Goal: Task Accomplishment & Management: Complete application form

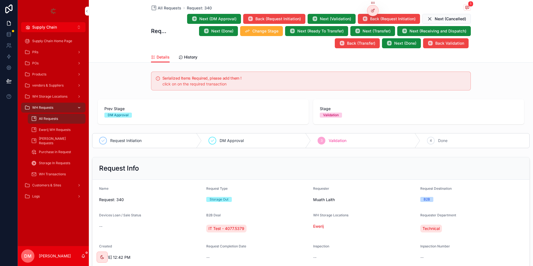
click at [51, 104] on div "WH Requests" at bounding box center [53, 107] width 58 height 9
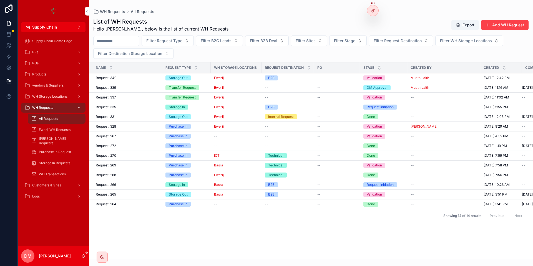
click at [522, 23] on button "Add WH Request" at bounding box center [504, 25] width 47 height 10
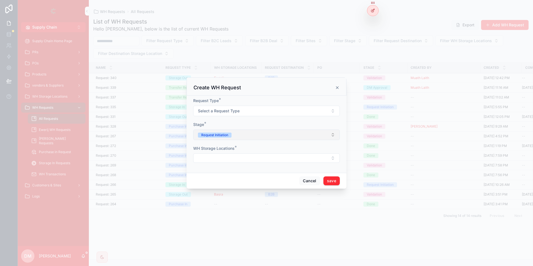
click at [267, 135] on button "Request Initiation" at bounding box center [266, 135] width 146 height 11
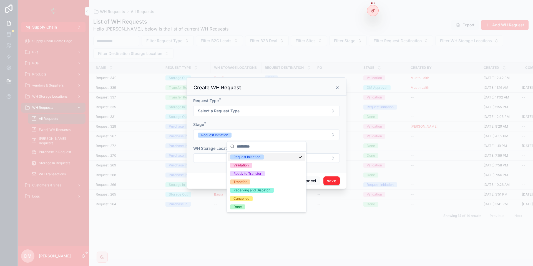
click at [296, 118] on form "Request Type * Select a Request Type Stage * Request Initiation WH Storage Loca…" at bounding box center [266, 133] width 146 height 70
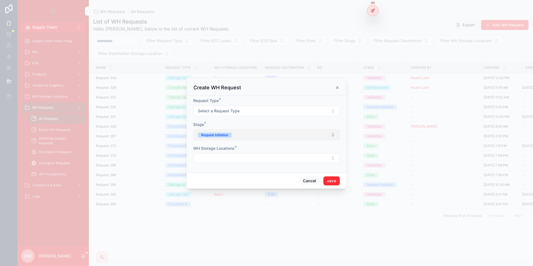
click at [265, 133] on button "Request Initiation" at bounding box center [266, 135] width 146 height 11
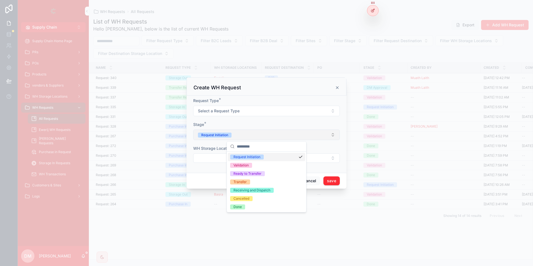
click at [265, 133] on button "Request Initiation" at bounding box center [266, 135] width 146 height 11
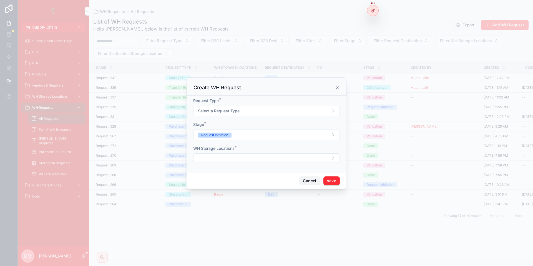
click at [306, 182] on button "Cancel" at bounding box center [309, 180] width 21 height 9
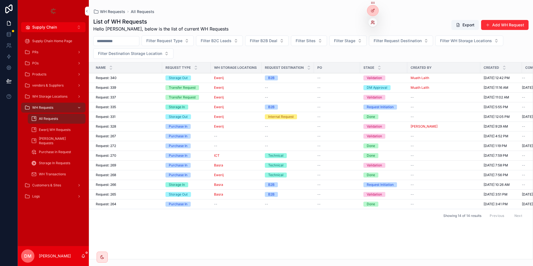
click at [372, 22] on icon at bounding box center [371, 21] width 1 height 1
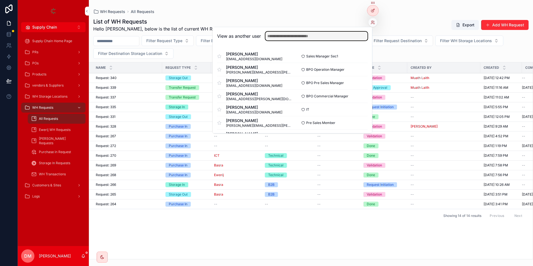
click at [349, 35] on input "text" at bounding box center [316, 36] width 102 height 9
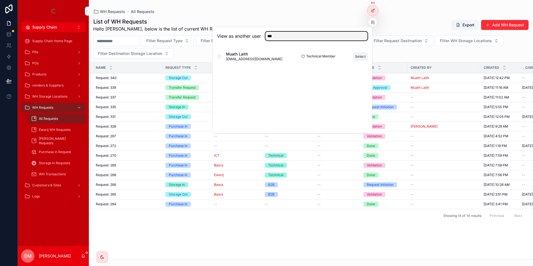
type input "***"
click at [363, 58] on button "Select" at bounding box center [360, 56] width 14 height 8
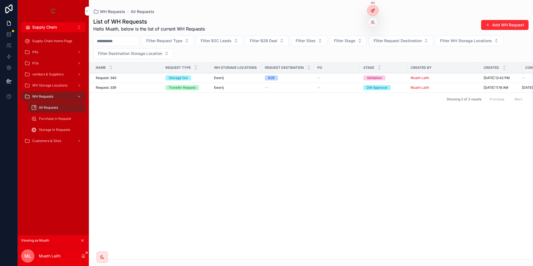
click at [370, 8] on div at bounding box center [372, 10] width 11 height 11
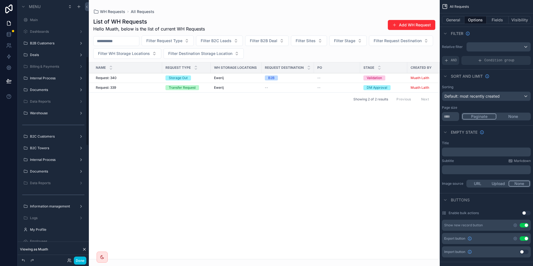
scroll to position [164, 0]
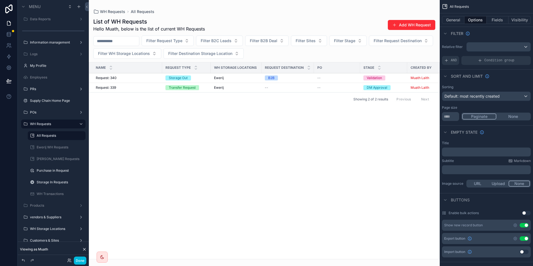
click at [405, 27] on div "scrollable content" at bounding box center [264, 133] width 351 height 266
click at [410, 24] on button "Add WH Request" at bounding box center [411, 25] width 47 height 10
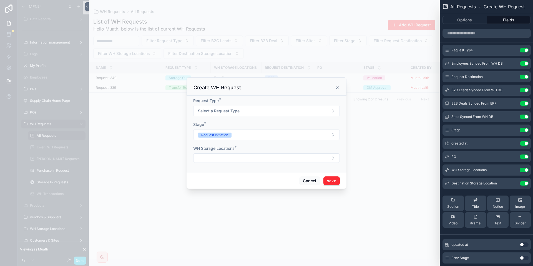
click at [241, 141] on form "Request Type * Select a Request Type Stage * Request Initiation WH Storage Loca…" at bounding box center [266, 133] width 146 height 70
click at [242, 133] on button "Request Initiation" at bounding box center [266, 135] width 146 height 11
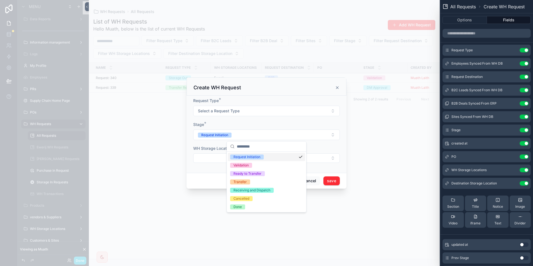
click at [308, 120] on form "Request Type * Select a Request Type Stage * Request Initiation WH Storage Loca…" at bounding box center [266, 133] width 146 height 70
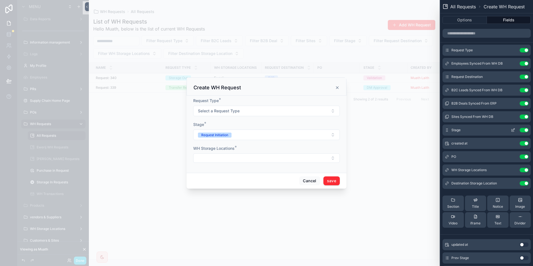
click at [514, 129] on icon at bounding box center [512, 130] width 4 height 4
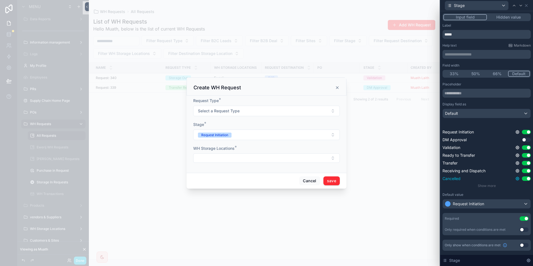
click at [517, 177] on icon at bounding box center [517, 178] width 4 height 4
click at [515, 179] on icon at bounding box center [517, 178] width 4 height 4
click at [237, 108] on span "Select a Request Type" at bounding box center [219, 111] width 42 height 6
click at [239, 131] on div "Storage Out" at bounding box center [242, 133] width 19 height 5
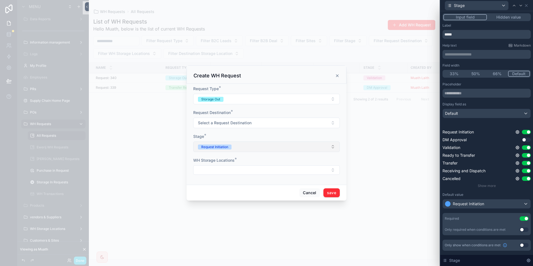
click at [236, 142] on button "Request Initiation" at bounding box center [266, 146] width 146 height 11
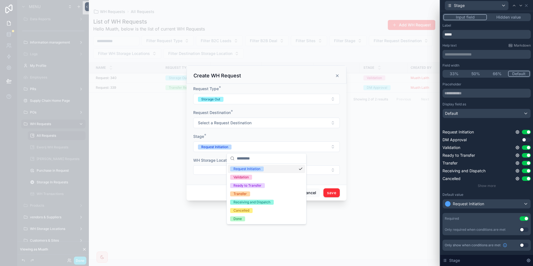
click at [263, 133] on form "Request Type * Storage Out Request Destination * Select a Request Destination S…" at bounding box center [266, 133] width 146 height 94
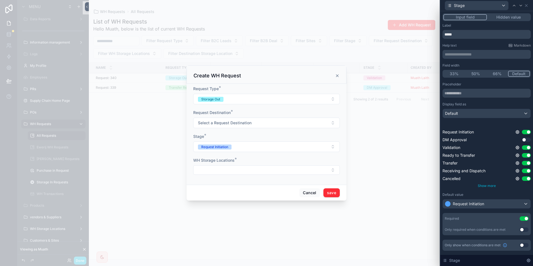
click at [489, 186] on span "Show more" at bounding box center [486, 186] width 18 height 4
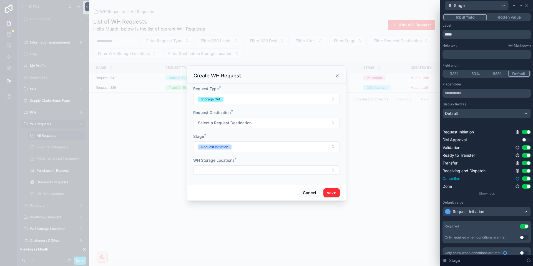
click at [517, 179] on icon at bounding box center [517, 178] width 4 height 4
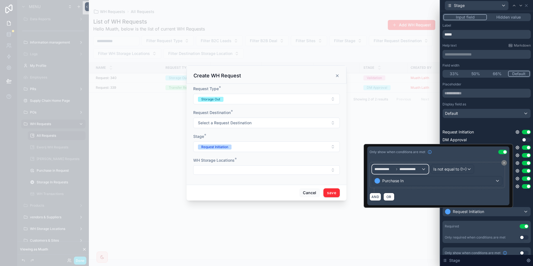
click at [418, 173] on div "**********" at bounding box center [400, 169] width 56 height 9
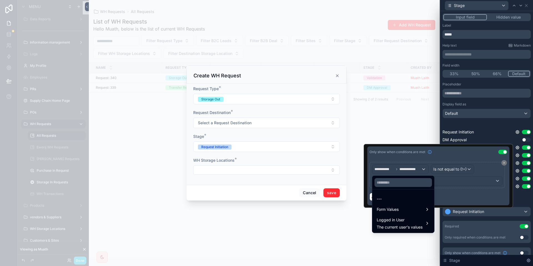
click at [418, 173] on div at bounding box center [437, 176] width 149 height 64
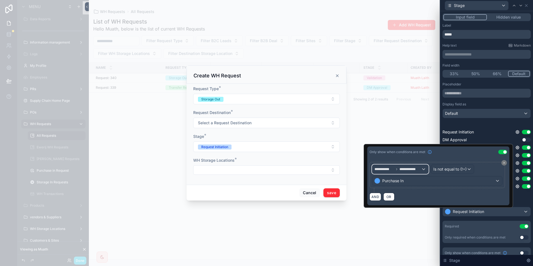
click at [398, 169] on icon at bounding box center [396, 169] width 3 height 3
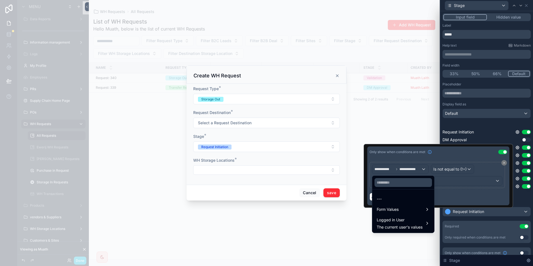
click at [466, 153] on div at bounding box center [437, 176] width 149 height 64
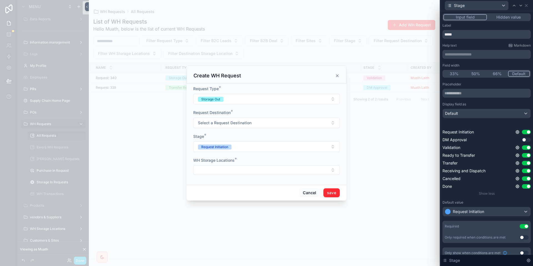
click at [520, 199] on div "Placeholder Display field as Default Request Initiation Use setting DM Approval…" at bounding box center [486, 162] width 88 height 161
click at [514, 178] on div "Cancelled Use setting" at bounding box center [486, 179] width 88 height 6
click at [516, 180] on icon at bounding box center [516, 178] width 3 height 3
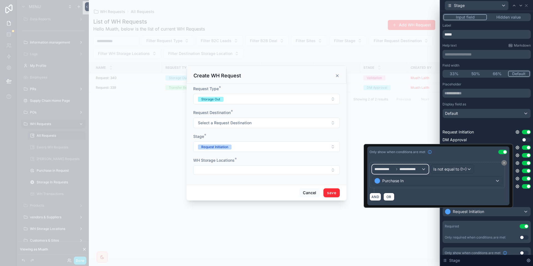
click at [399, 166] on div "**********" at bounding box center [400, 169] width 56 height 9
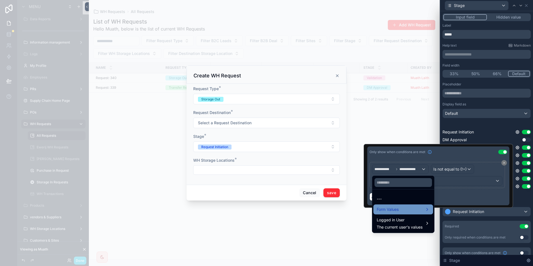
click at [403, 209] on div "Form Values" at bounding box center [402, 209] width 53 height 7
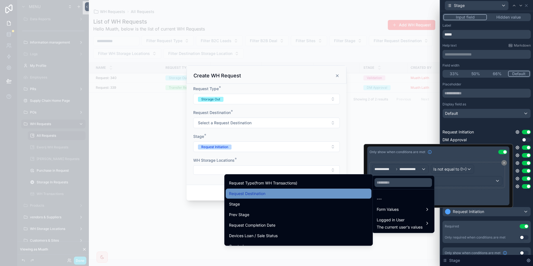
scroll to position [113, 0]
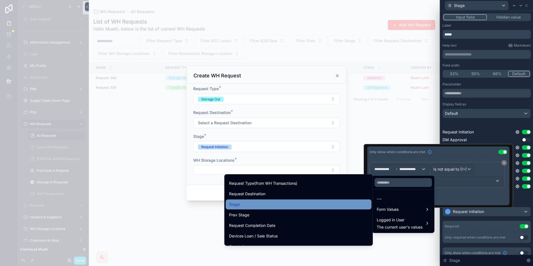
click at [267, 202] on div "Stage" at bounding box center [298, 204] width 139 height 7
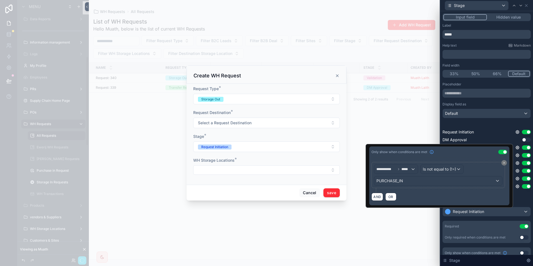
scroll to position [164, 0]
click at [455, 171] on span "Is not equal to (!=)" at bounding box center [438, 169] width 33 height 6
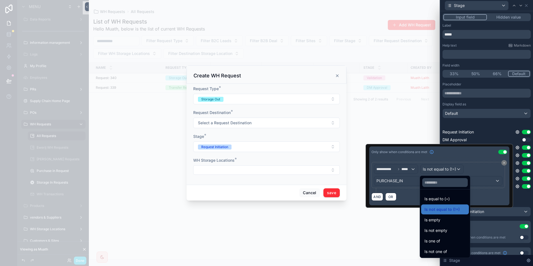
click at [448, 196] on span "Is equal to (=)" at bounding box center [436, 199] width 25 height 7
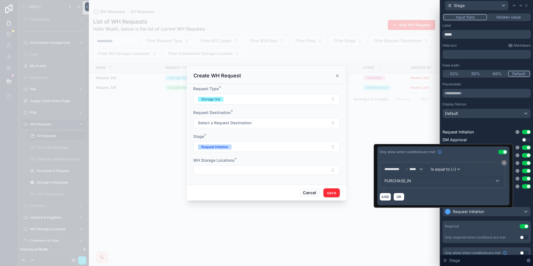
scroll to position [164, 0]
click at [404, 181] on span "PURCHASE_IN" at bounding box center [397, 181] width 27 height 6
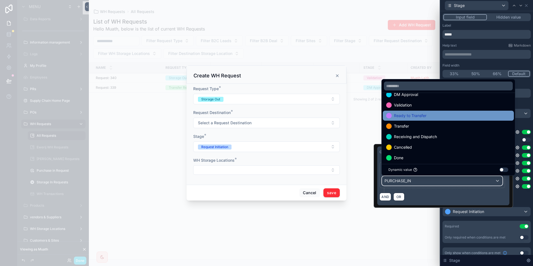
scroll to position [22, 0]
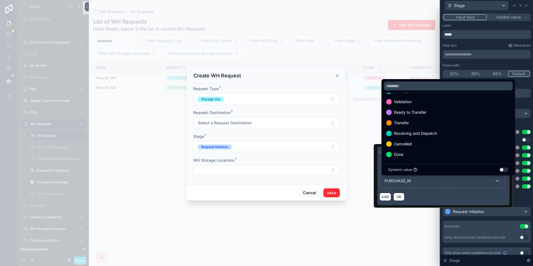
click at [425, 191] on div at bounding box center [442, 176] width 139 height 64
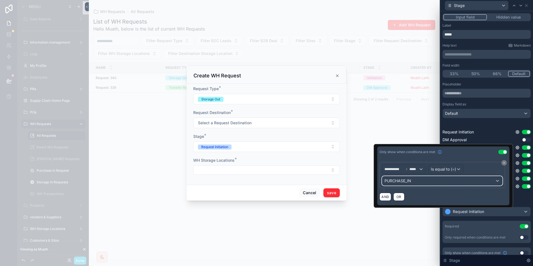
click at [411, 180] on div "PURCHASE_IN" at bounding box center [442, 180] width 120 height 9
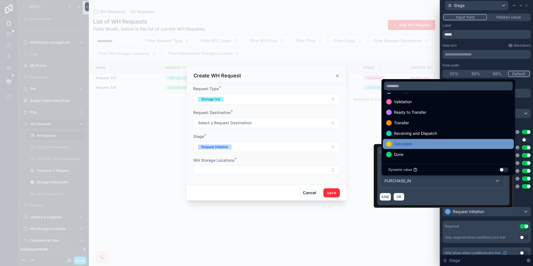
click at [428, 144] on div "Cancelled" at bounding box center [448, 144] width 124 height 7
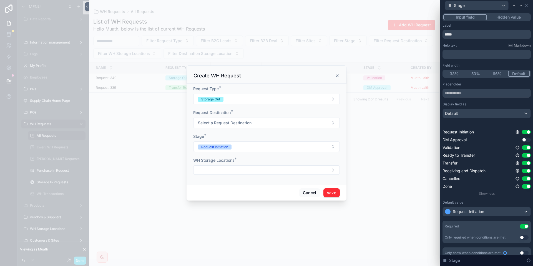
click at [520, 196] on div "Placeholder Display field as Default Request Initiation Use setting DM Approval…" at bounding box center [486, 162] width 88 height 161
click at [518, 187] on icon at bounding box center [517, 186] width 1 height 1
click at [516, 186] on icon at bounding box center [517, 186] width 4 height 4
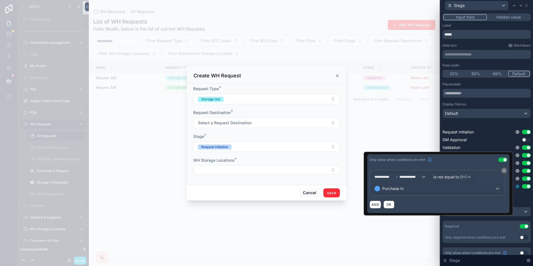
click at [517, 187] on icon at bounding box center [517, 186] width 1 height 1
click at [408, 178] on span "**********" at bounding box center [410, 177] width 22 height 4
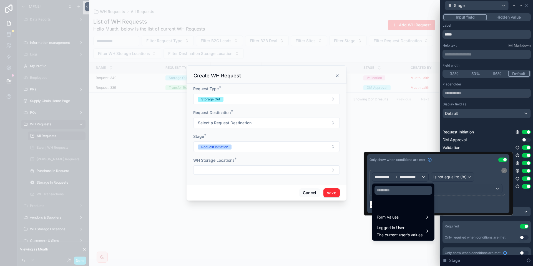
click at [457, 188] on div at bounding box center [437, 184] width 149 height 64
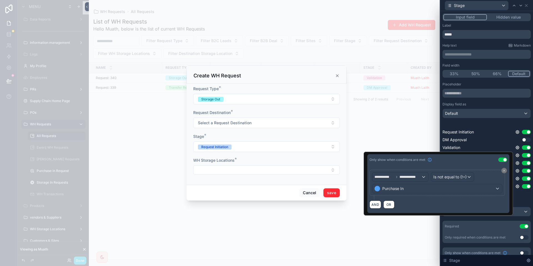
click at [430, 179] on div "**********" at bounding box center [437, 182] width 130 height 21
click at [422, 177] on div "**********" at bounding box center [400, 177] width 56 height 9
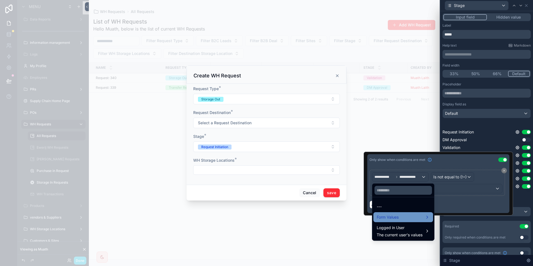
click at [411, 217] on div "Form Values" at bounding box center [402, 217] width 53 height 7
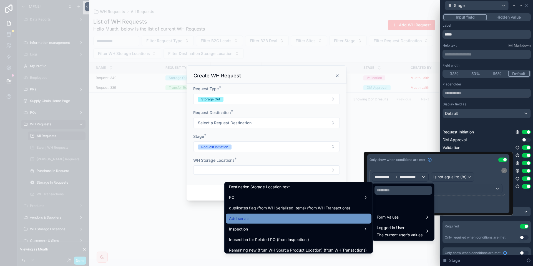
scroll to position [481, 0]
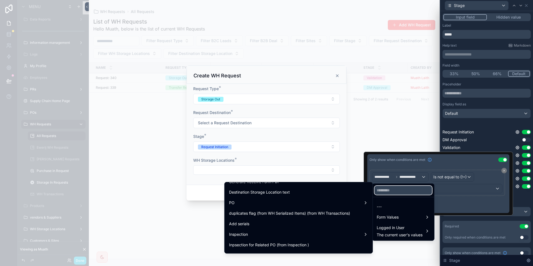
click at [401, 193] on input "text" at bounding box center [402, 190] width 57 height 9
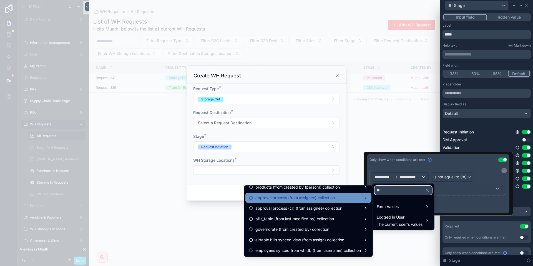
scroll to position [0, 0]
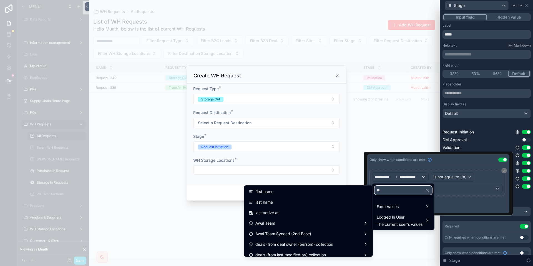
type input "*"
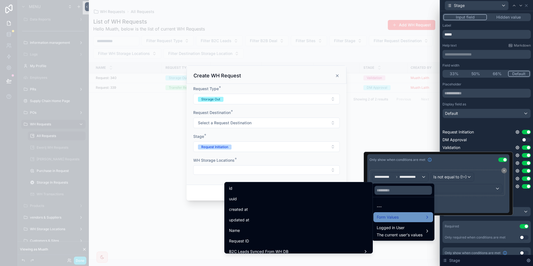
click at [413, 213] on div "Form Values" at bounding box center [403, 217] width 60 height 10
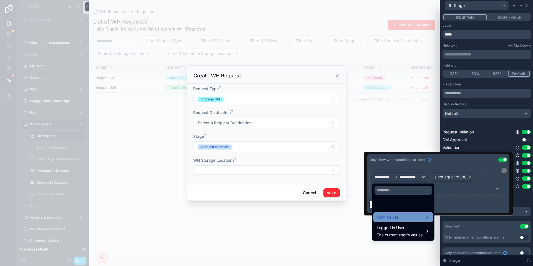
click at [396, 222] on div "Form Values" at bounding box center [403, 217] width 60 height 10
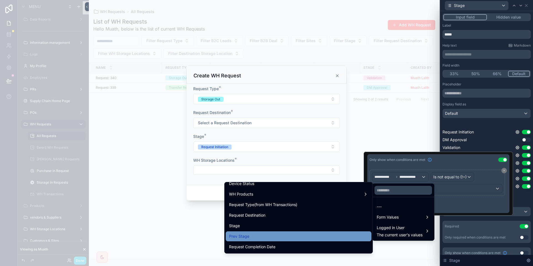
scroll to position [113, 0]
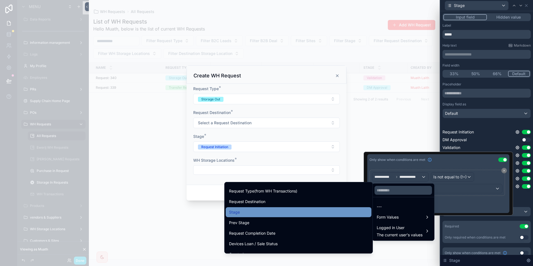
click at [299, 214] on div "Stage" at bounding box center [298, 212] width 139 height 7
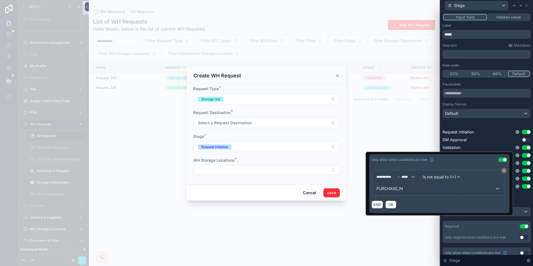
scroll to position [164, 0]
click at [449, 180] on div "Is not equal to (!=)" at bounding box center [441, 177] width 43 height 9
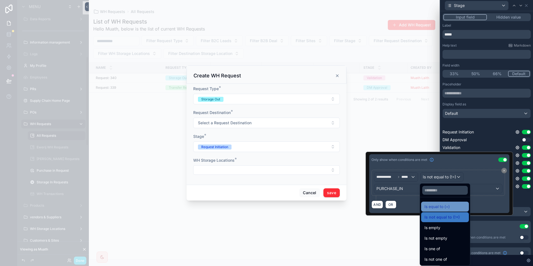
click at [451, 207] on div "Is equal to (=)" at bounding box center [444, 206] width 41 height 7
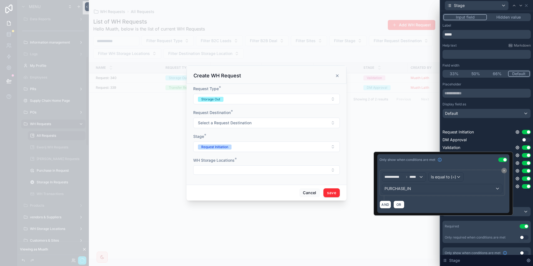
scroll to position [164, 0]
click at [413, 189] on div "PURCHASE_IN" at bounding box center [442, 188] width 120 height 9
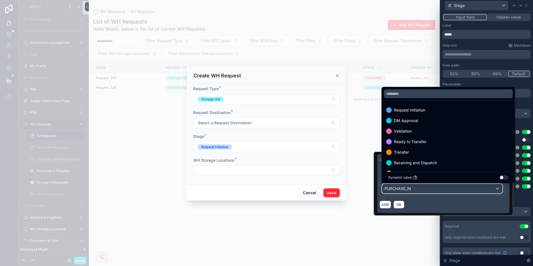
scroll to position [22, 0]
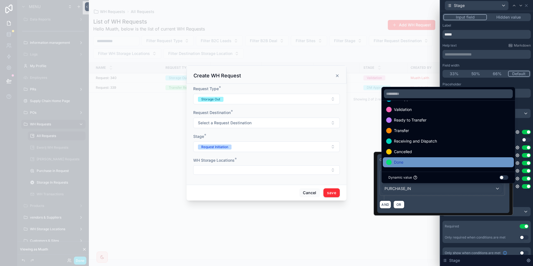
click at [412, 159] on div "Done" at bounding box center [448, 162] width 124 height 7
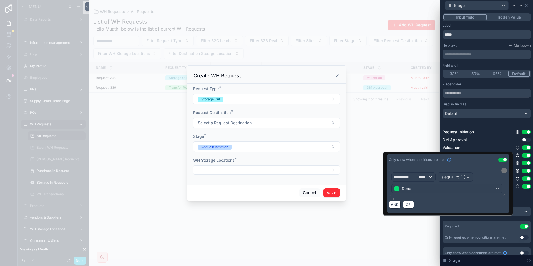
click at [518, 197] on div "Placeholder Display field as Default Request Initiation Use setting DM Approval…" at bounding box center [486, 162] width 88 height 161
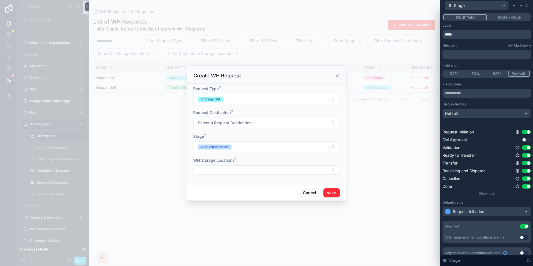
scroll to position [164, 0]
click at [224, 145] on span "Request Initiation" at bounding box center [215, 147] width 34 height 6
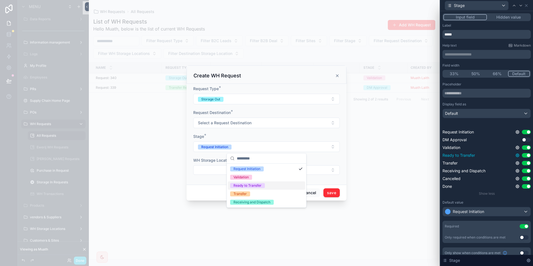
click at [518, 155] on icon at bounding box center [517, 155] width 4 height 4
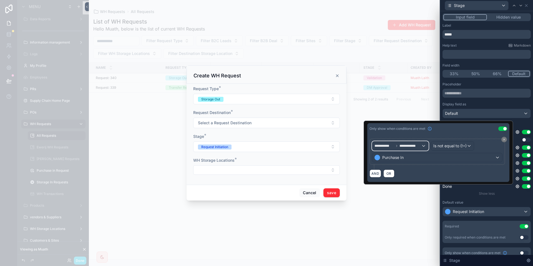
click at [400, 142] on div "**********" at bounding box center [400, 145] width 56 height 9
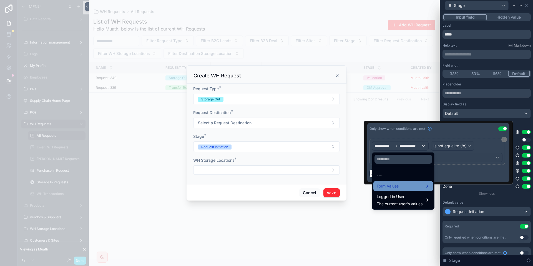
click at [400, 188] on div "Form Values" at bounding box center [402, 186] width 53 height 7
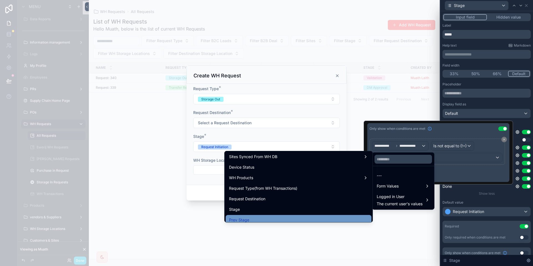
scroll to position [113, 0]
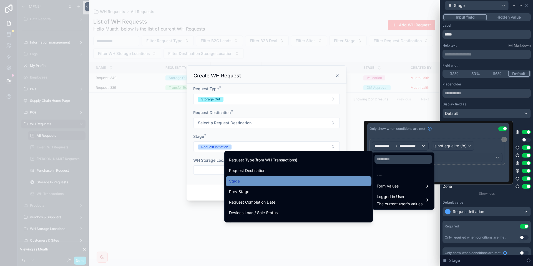
click at [269, 183] on div "Stage" at bounding box center [298, 181] width 139 height 7
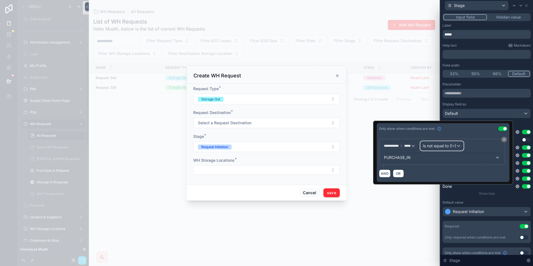
click at [455, 147] on span "Is not equal to (!=)" at bounding box center [438, 146] width 33 height 6
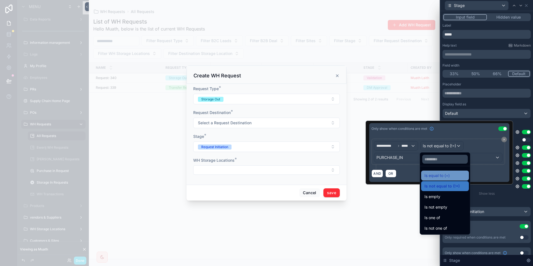
click at [447, 178] on span "Is equal to (=)" at bounding box center [436, 175] width 25 height 7
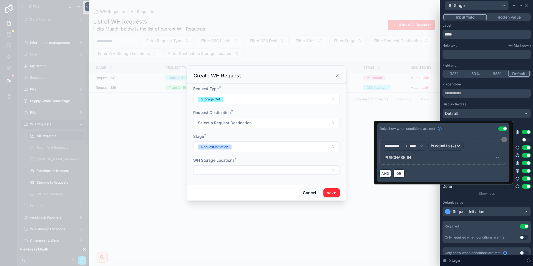
scroll to position [164, 0]
click at [421, 158] on div "PURCHASE_IN" at bounding box center [442, 157] width 120 height 9
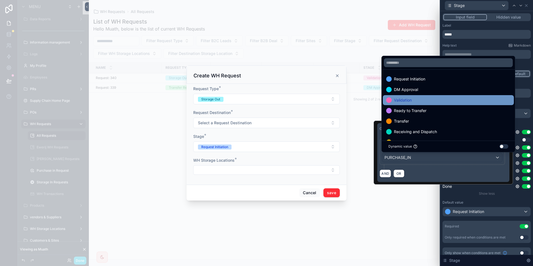
click at [431, 100] on div "Validation" at bounding box center [448, 100] width 124 height 7
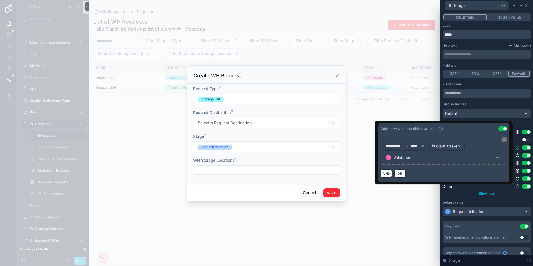
click at [500, 193] on div "Show less" at bounding box center [486, 193] width 88 height 4
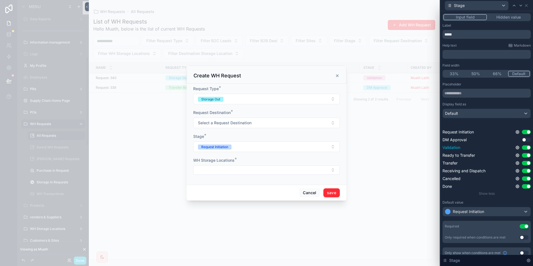
scroll to position [164, 0]
click at [516, 147] on icon at bounding box center [517, 147] width 4 height 4
click at [515, 157] on icon at bounding box center [517, 155] width 4 height 4
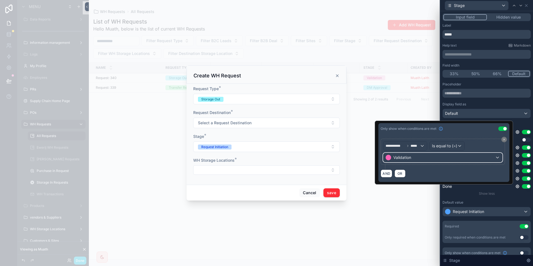
click at [431, 155] on div "Validation" at bounding box center [442, 157] width 119 height 9
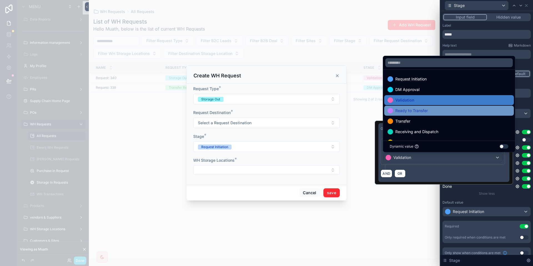
click at [428, 112] on div "Ready to Transfer" at bounding box center [448, 110] width 123 height 7
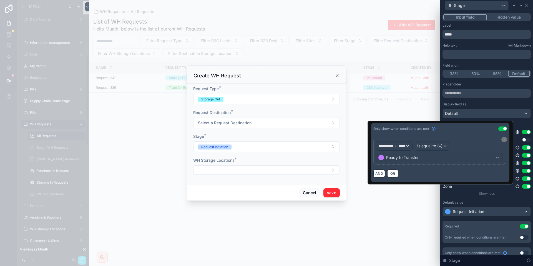
scroll to position [164, 0]
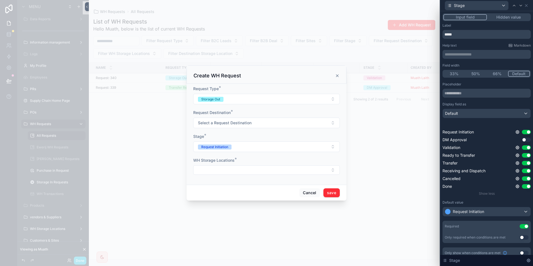
click at [510, 201] on div "Default value" at bounding box center [486, 202] width 88 height 4
click at [514, 147] on div "Validation Use setting" at bounding box center [486, 148] width 88 height 6
click at [516, 148] on icon at bounding box center [517, 147] width 4 height 4
click at [507, 143] on div "Use setting" at bounding box center [502, 145] width 9 height 4
click at [502, 143] on button "Use setting" at bounding box center [502, 145] width 9 height 4
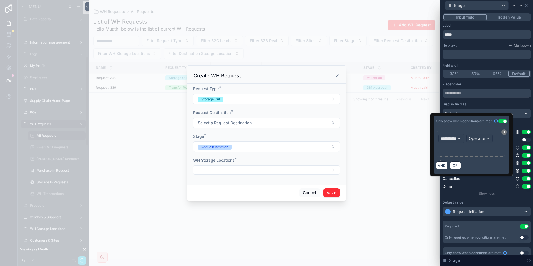
click at [501, 145] on div "**********" at bounding box center [470, 144] width 64 height 21
click at [461, 142] on div "**********" at bounding box center [453, 138] width 30 height 9
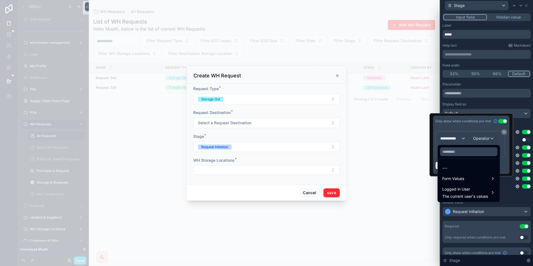
click at [476, 184] on ul "--- Form Values Logged in User The current user's values" at bounding box center [468, 180] width 62 height 43
click at [475, 182] on div "Form Values" at bounding box center [469, 179] width 60 height 10
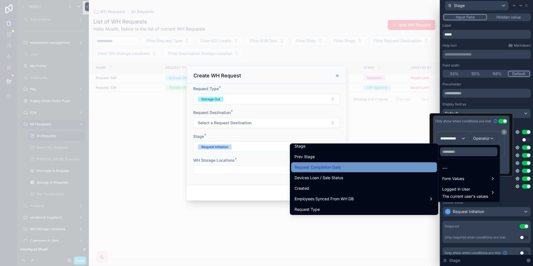
scroll to position [141, 0]
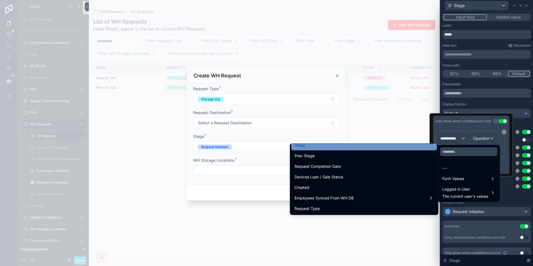
click at [334, 148] on div "Stage" at bounding box center [363, 145] width 139 height 7
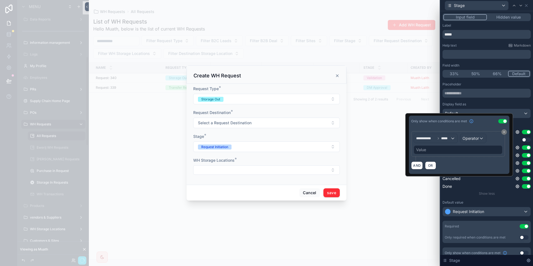
scroll to position [164, 0]
click at [479, 140] on div "Operator" at bounding box center [473, 138] width 26 height 9
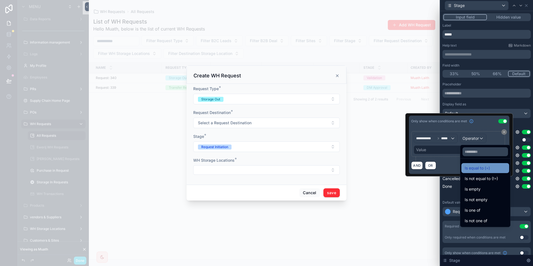
click at [475, 170] on span "Is equal to (=)" at bounding box center [476, 168] width 25 height 7
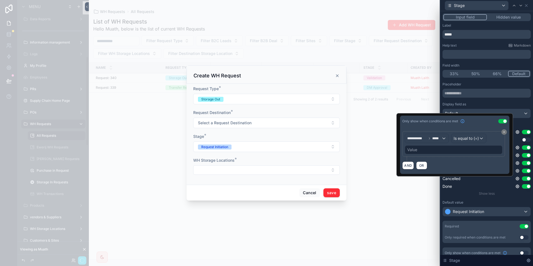
scroll to position [164, 0]
click at [465, 141] on div "Is equal to (=)" at bounding box center [468, 138] width 35 height 9
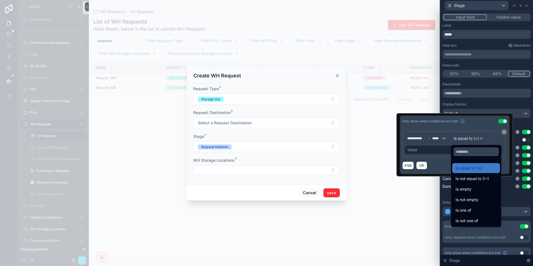
click at [446, 149] on div at bounding box center [454, 144] width 117 height 63
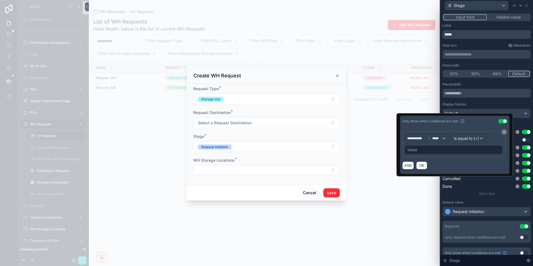
click at [444, 149] on div "Value" at bounding box center [453, 149] width 98 height 9
click at [438, 154] on div "**********" at bounding box center [453, 144] width 103 height 26
click at [436, 147] on div "Value" at bounding box center [453, 149] width 98 height 9
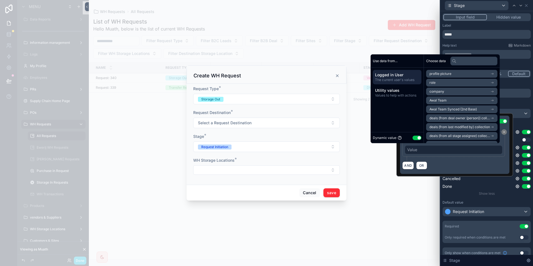
click at [414, 138] on button "Use setting" at bounding box center [416, 138] width 9 height 4
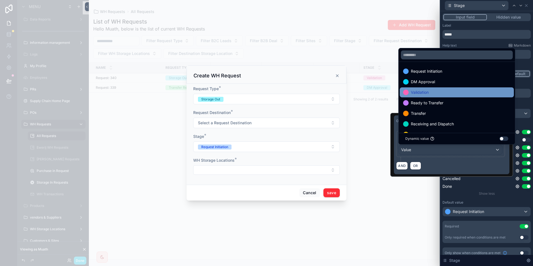
click at [441, 89] on div "Validation" at bounding box center [456, 92] width 107 height 7
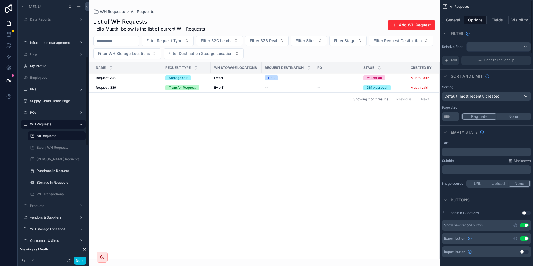
scroll to position [164, 0]
click at [83, 261] on button "Done" at bounding box center [80, 261] width 12 height 8
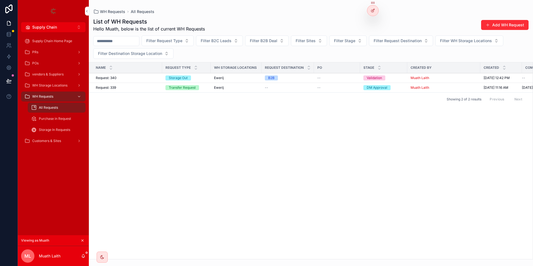
click at [166, 80] on span "Storage Out" at bounding box center [178, 77] width 26 height 5
click at [508, 21] on button "Add WH Request" at bounding box center [504, 25] width 47 height 10
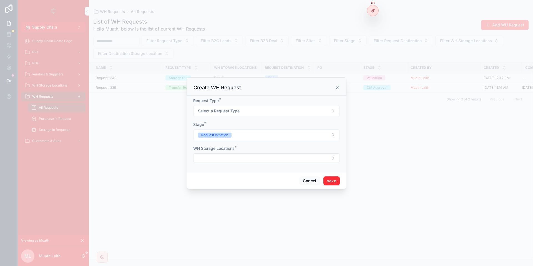
click at [251, 105] on div "Request Type * Select a Request Type" at bounding box center [266, 107] width 146 height 18
click at [249, 107] on button "Select a Request Type" at bounding box center [266, 111] width 146 height 11
click at [244, 133] on div "Storage Out" at bounding box center [242, 133] width 19 height 5
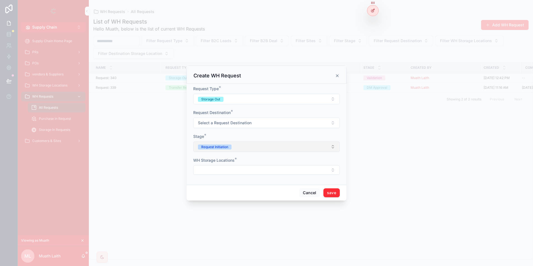
click at [212, 143] on button "Request Initiation" at bounding box center [266, 146] width 146 height 11
click at [282, 136] on div "Stage *" at bounding box center [266, 137] width 146 height 6
click at [313, 198] on div "Cancel save" at bounding box center [266, 193] width 160 height 16
click at [307, 193] on button "Cancel" at bounding box center [309, 192] width 21 height 9
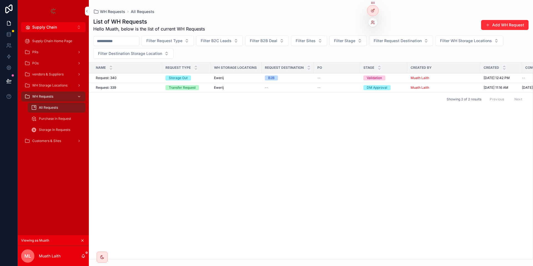
click at [371, 5] on icon at bounding box center [372, 3] width 4 height 4
click at [368, 7] on div at bounding box center [373, 10] width 12 height 11
click at [373, 13] on div at bounding box center [372, 10] width 11 height 11
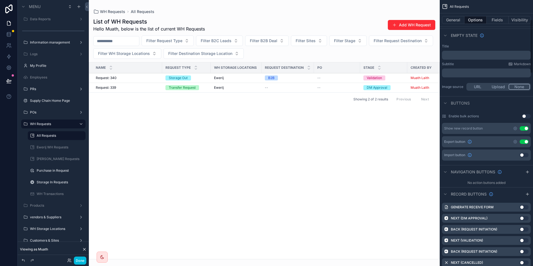
scroll to position [125, 0]
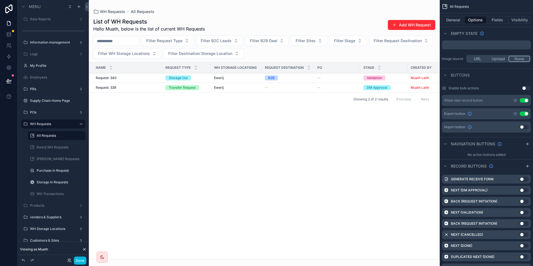
click at [404, 23] on div "scrollable content" at bounding box center [264, 133] width 351 height 266
click at [403, 26] on button "Add WH Request" at bounding box center [411, 25] width 47 height 10
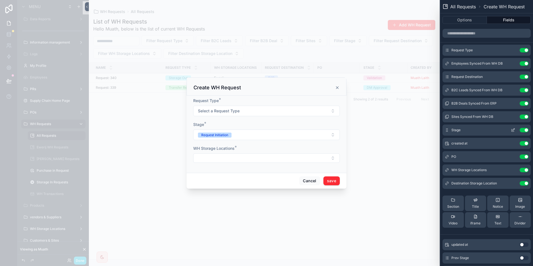
click at [512, 130] on icon at bounding box center [512, 130] width 4 height 4
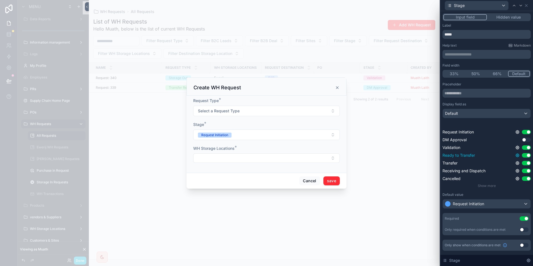
click at [516, 156] on icon at bounding box center [517, 155] width 4 height 4
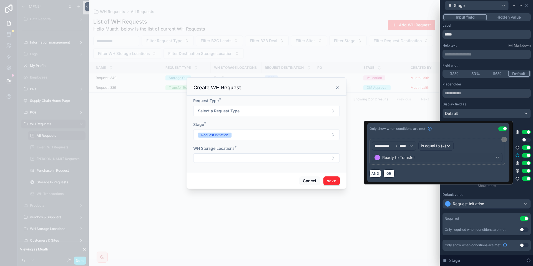
click at [516, 156] on icon at bounding box center [517, 155] width 4 height 4
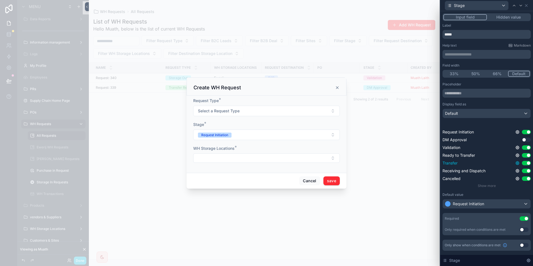
click at [516, 165] on icon at bounding box center [516, 162] width 3 height 3
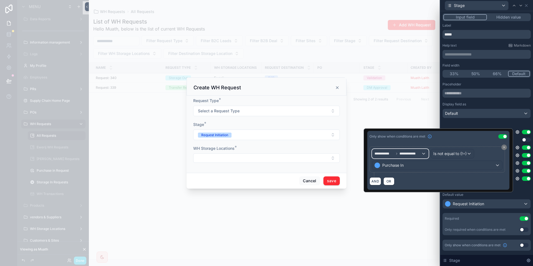
click at [394, 156] on div "**********" at bounding box center [400, 153] width 56 height 9
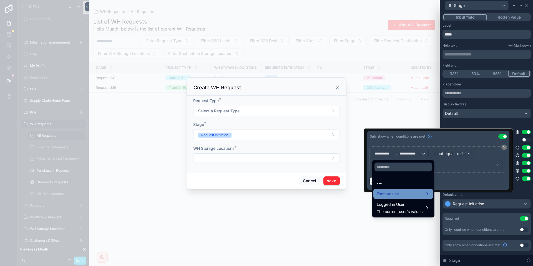
click at [399, 196] on div "Form Values" at bounding box center [402, 194] width 53 height 7
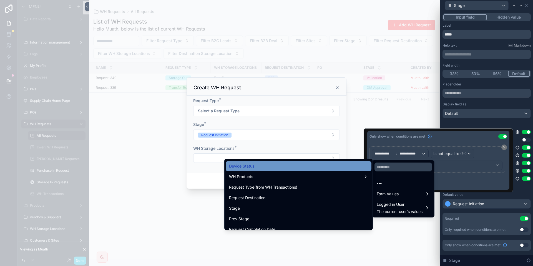
scroll to position [113, 0]
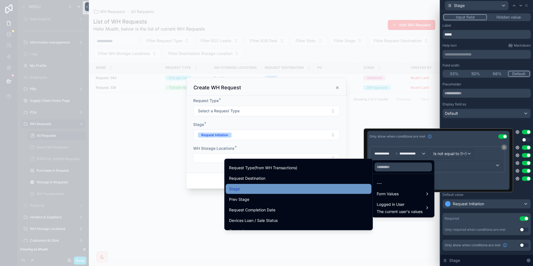
click at [267, 189] on div "Stage" at bounding box center [298, 189] width 139 height 7
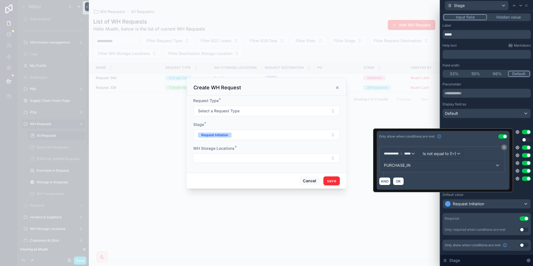
scroll to position [164, 0]
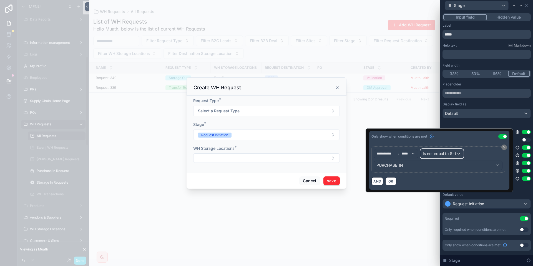
click at [440, 154] on span "Is not equal to (!=)" at bounding box center [438, 154] width 33 height 6
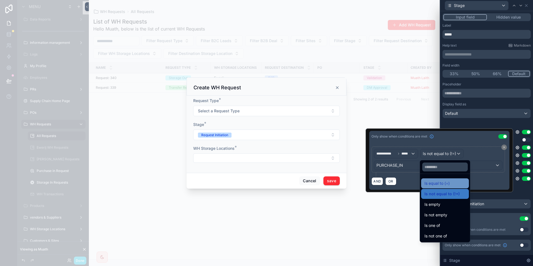
click at [439, 188] on div "Is equal to (=)" at bounding box center [445, 183] width 48 height 10
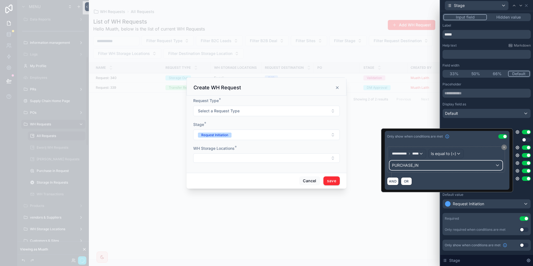
click at [416, 163] on div "PURCHASE_IN" at bounding box center [445, 165] width 112 height 9
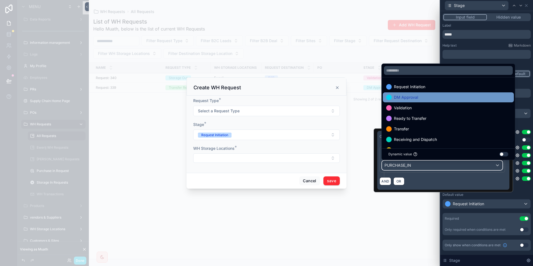
scroll to position [164, 0]
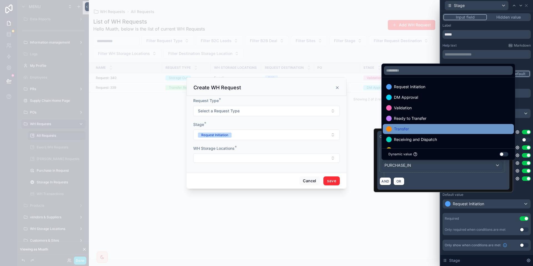
click at [406, 127] on span "Transfer" at bounding box center [401, 129] width 15 height 7
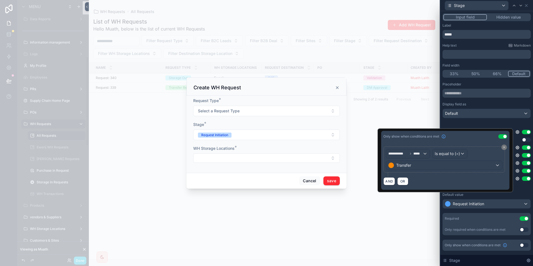
scroll to position [164, 0]
click at [523, 190] on div "Placeholder Display field as Default Request Initiation Use setting DM Approval…" at bounding box center [486, 158] width 88 height 153
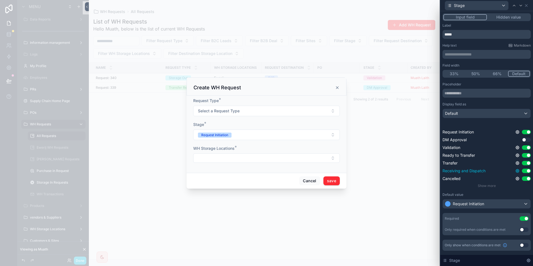
click at [518, 172] on icon at bounding box center [516, 170] width 3 height 3
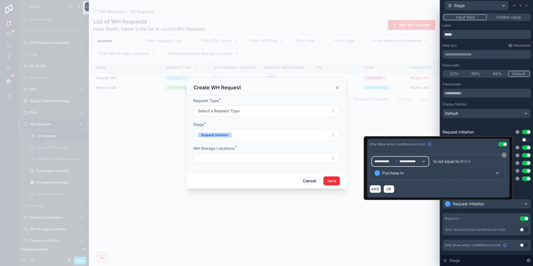
click at [394, 161] on span "**********" at bounding box center [383, 161] width 19 height 4
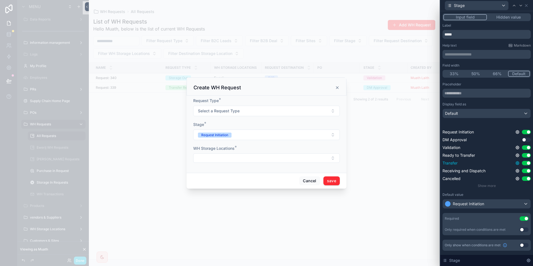
click at [517, 163] on icon at bounding box center [517, 163] width 1 height 1
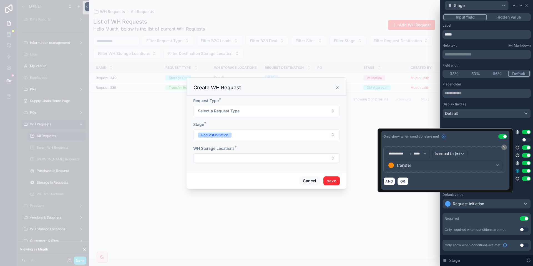
click at [517, 169] on icon at bounding box center [516, 170] width 3 height 3
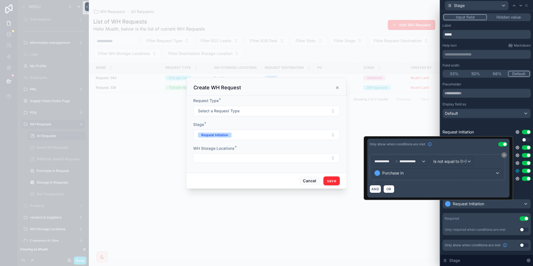
click at [517, 169] on icon at bounding box center [516, 170] width 3 height 3
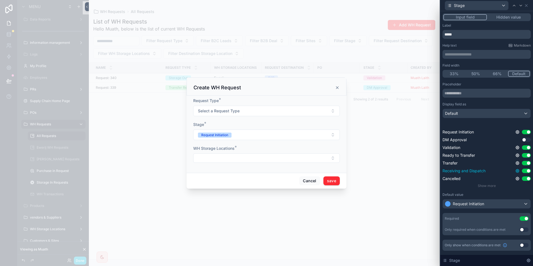
click at [517, 169] on icon at bounding box center [516, 170] width 3 height 3
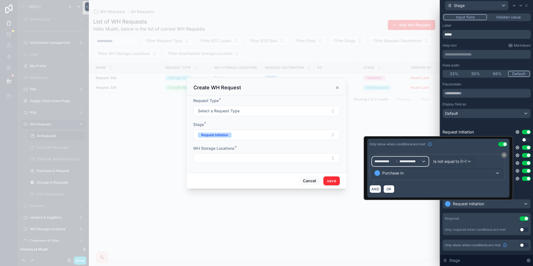
click at [392, 161] on span "**********" at bounding box center [383, 161] width 19 height 4
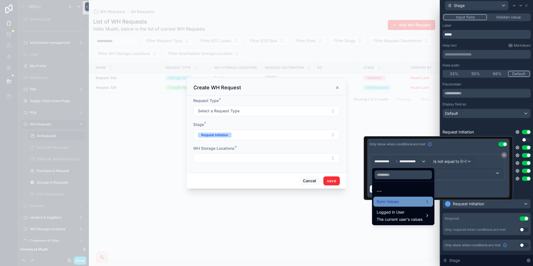
click at [394, 203] on span "Form Values" at bounding box center [387, 201] width 22 height 7
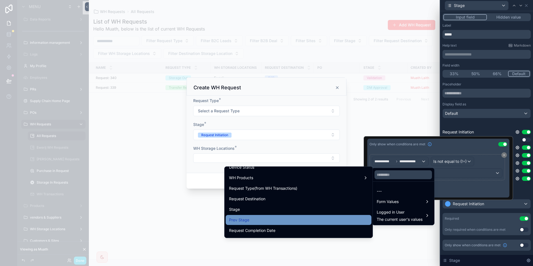
scroll to position [113, 0]
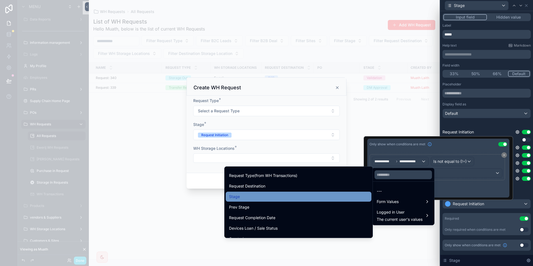
click at [276, 195] on div "Stage" at bounding box center [298, 196] width 139 height 7
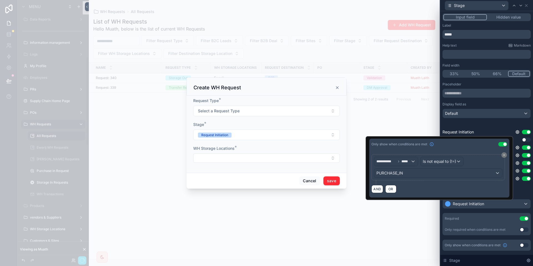
scroll to position [164, 0]
click at [457, 161] on div "Is not equal to (!=)" at bounding box center [441, 161] width 43 height 9
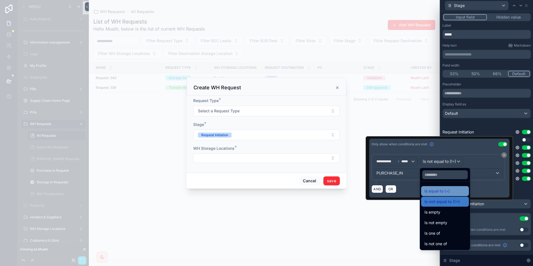
click at [445, 190] on span "Is equal to (=)" at bounding box center [436, 191] width 25 height 7
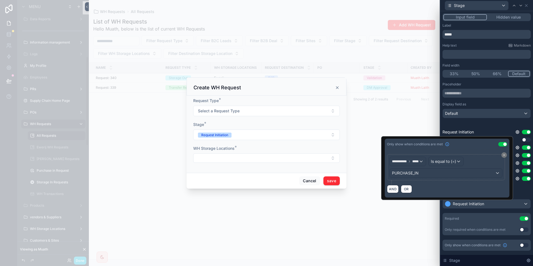
scroll to position [164, 0]
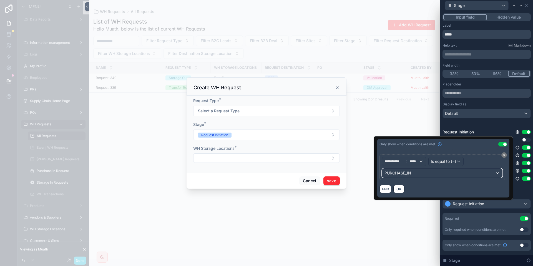
click at [428, 174] on div "PURCHASE_IN" at bounding box center [442, 173] width 120 height 9
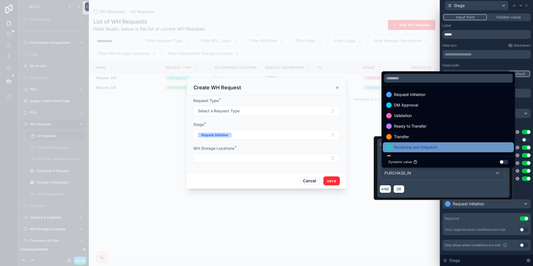
click at [427, 142] on div "Receiving and Dispatch" at bounding box center [448, 147] width 131 height 10
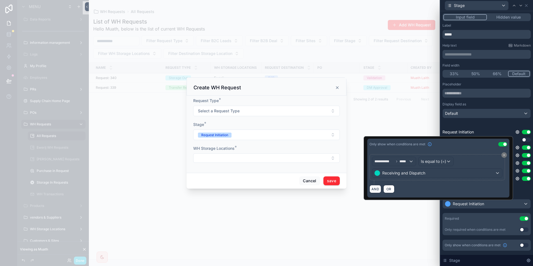
click at [523, 189] on div "Placeholder Display field as Default Request Initiation Use setting DM Approval…" at bounding box center [486, 158] width 88 height 153
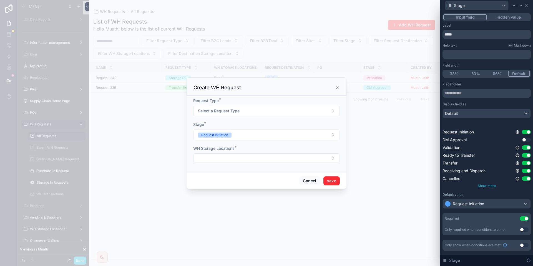
click at [487, 185] on span "Show more" at bounding box center [486, 186] width 18 height 4
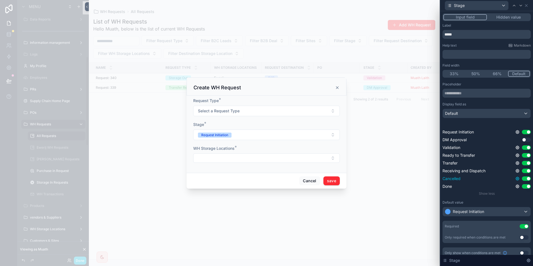
scroll to position [164, 0]
click at [517, 177] on icon at bounding box center [516, 178] width 3 height 3
click at [517, 177] on icon at bounding box center [517, 178] width 4 height 4
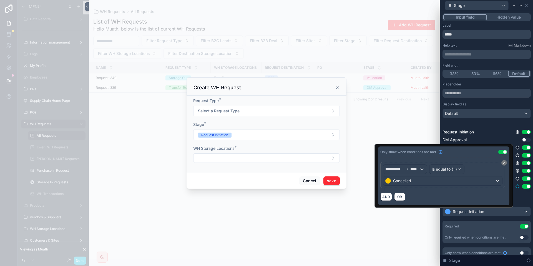
click at [516, 185] on icon at bounding box center [516, 186] width 3 height 3
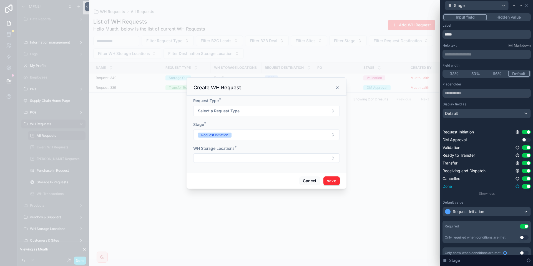
click at [517, 186] on icon at bounding box center [517, 186] width 4 height 4
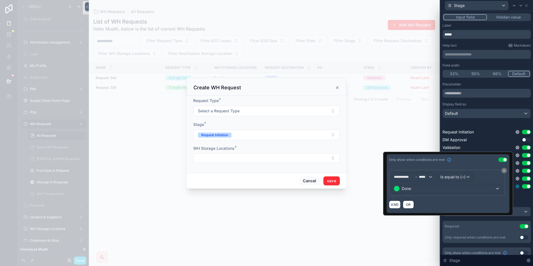
click at [517, 186] on icon at bounding box center [517, 186] width 4 height 4
click at [291, 187] on div "Cancel save" at bounding box center [266, 181] width 160 height 16
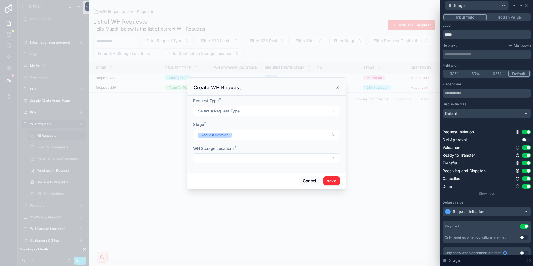
click at [333, 182] on button "save" at bounding box center [331, 180] width 16 height 9
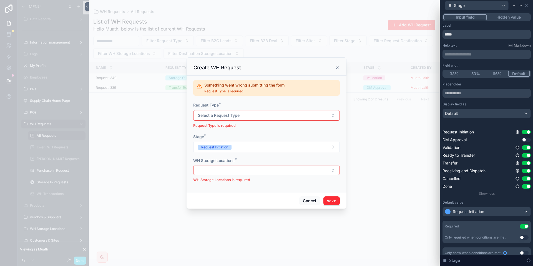
click at [301, 194] on div "Cancel save" at bounding box center [266, 201] width 160 height 16
click at [307, 201] on button "Cancel" at bounding box center [309, 200] width 21 height 9
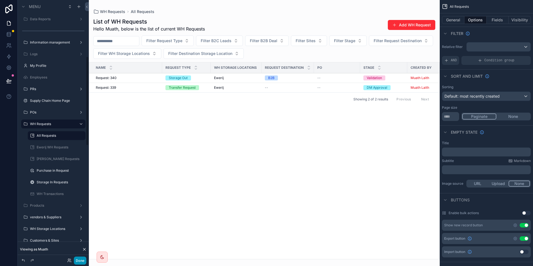
click at [82, 260] on button "Done" at bounding box center [80, 261] width 12 height 8
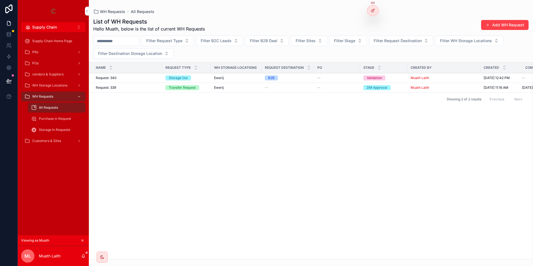
click at [494, 21] on button "Add WH Request" at bounding box center [504, 25] width 47 height 10
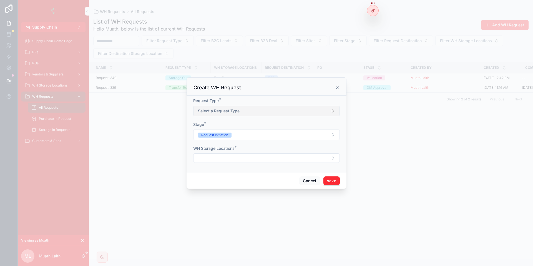
click at [287, 111] on button "Select a Request Type" at bounding box center [266, 111] width 146 height 11
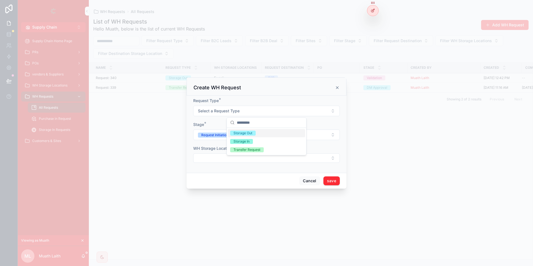
click at [260, 134] on div "Storage Out" at bounding box center [266, 133] width 77 height 8
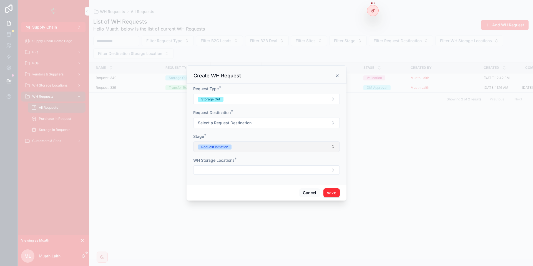
click at [236, 147] on button "Request Initiation" at bounding box center [266, 146] width 146 height 11
click at [249, 134] on div "Stage *" at bounding box center [266, 137] width 146 height 6
click at [244, 126] on button "Select a Request Destination" at bounding box center [266, 123] width 146 height 11
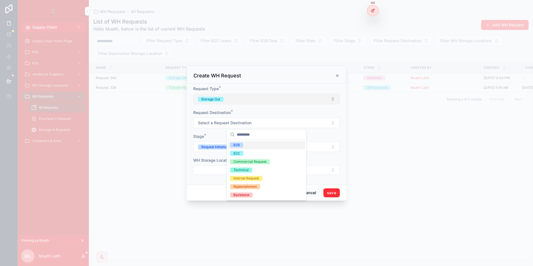
click at [242, 95] on button "Storage Out" at bounding box center [266, 99] width 146 height 11
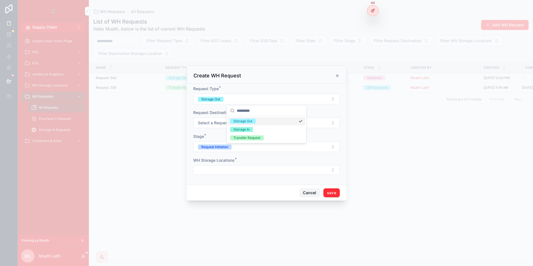
click at [305, 191] on button "Cancel" at bounding box center [309, 192] width 21 height 9
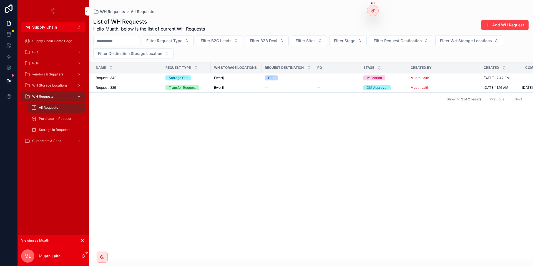
click at [522, 25] on button "Add WH Request" at bounding box center [504, 25] width 47 height 10
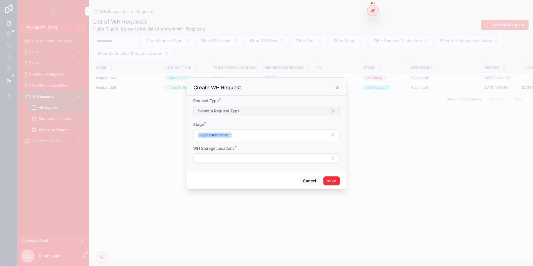
click at [244, 114] on button "Select a Request Type" at bounding box center [266, 111] width 146 height 11
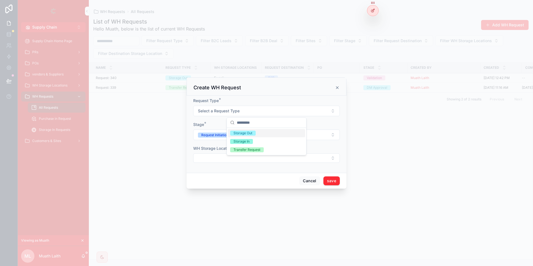
click at [244, 131] on div "Storage Out" at bounding box center [242, 133] width 19 height 5
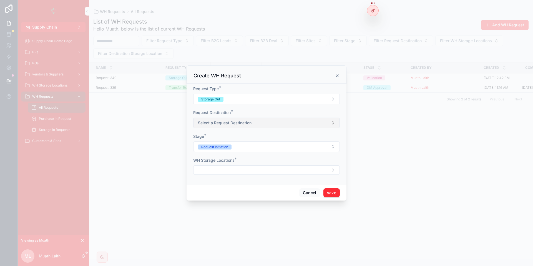
click at [241, 126] on button "Select a Request Destination" at bounding box center [266, 123] width 146 height 11
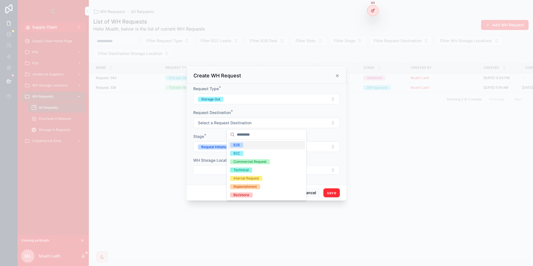
click at [249, 142] on div "B2B" at bounding box center [266, 145] width 77 height 8
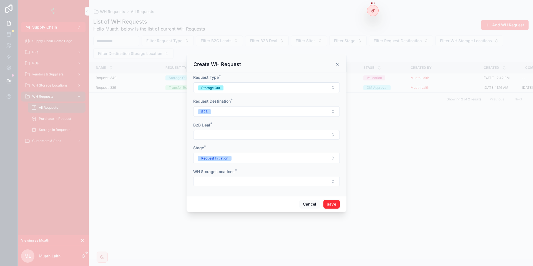
drag, startPoint x: 229, startPoint y: 144, endPoint x: 229, endPoint y: 140, distance: 4.0
click at [229, 143] on form "Request Type * Storage Out Request Destination * B2B B2B Deal * Stage * Request…" at bounding box center [266, 133] width 146 height 117
click at [230, 135] on button "Select Button" at bounding box center [266, 134] width 146 height 9
type input "*"
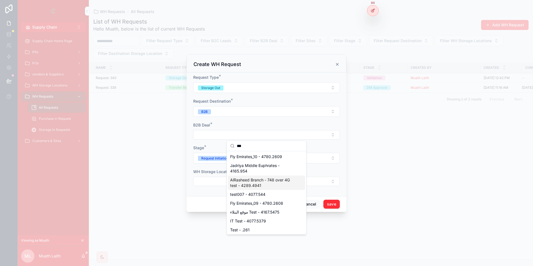
scroll to position [33, 0]
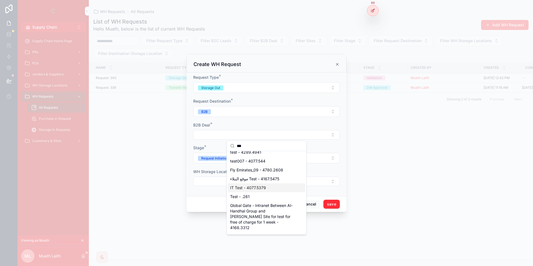
type input "***"
click at [262, 191] on div "IT Test - 4077.5379" at bounding box center [266, 187] width 77 height 9
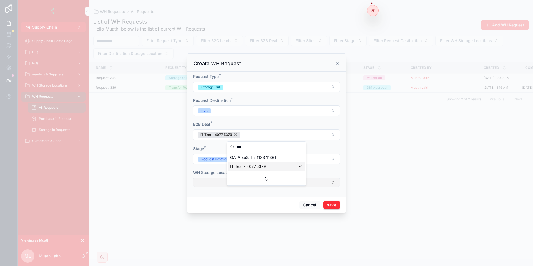
click at [206, 184] on button "Select Button" at bounding box center [266, 182] width 146 height 9
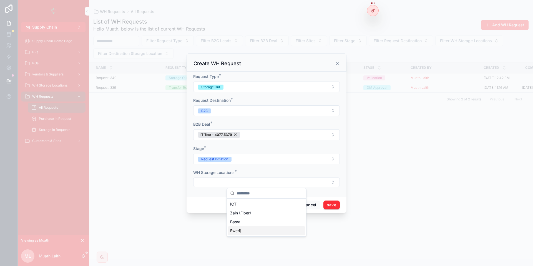
click at [254, 231] on div "Ewerij" at bounding box center [266, 230] width 77 height 9
click at [173, 145] on div "scrollable content" at bounding box center [266, 133] width 533 height 266
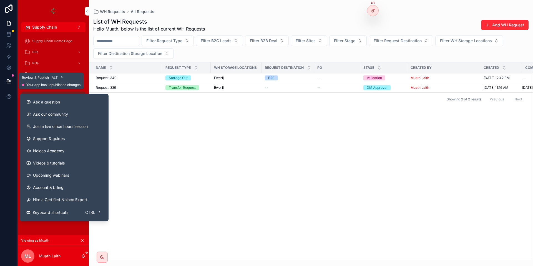
click at [15, 80] on div at bounding box center [8, 81] width 17 height 16
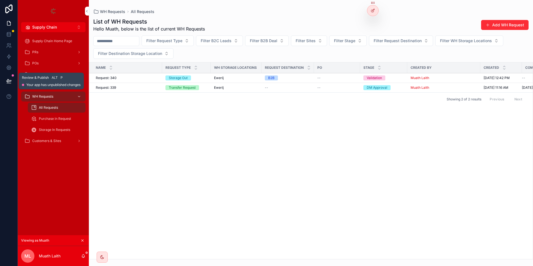
click at [12, 80] on button at bounding box center [9, 81] width 12 height 16
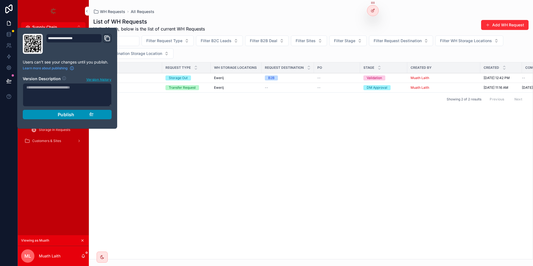
click at [92, 118] on button "Publish" at bounding box center [67, 114] width 89 height 9
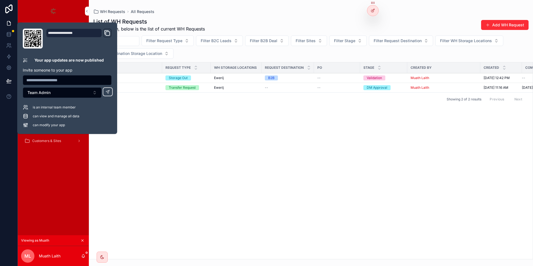
click at [354, 188] on div "Name Request Type WH Storage Locations Request Destination PO Stage Created By …" at bounding box center [310, 160] width 443 height 197
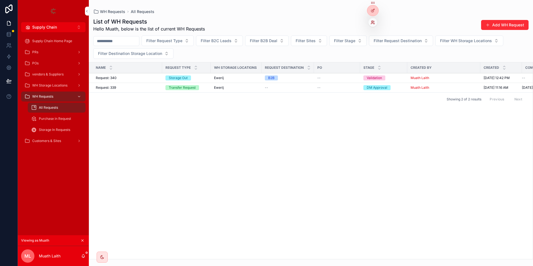
click at [371, 23] on icon at bounding box center [372, 22] width 4 height 4
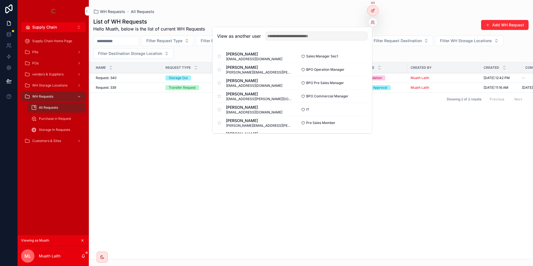
click at [244, 23] on div "List of WH Requests Hello Muath, below is the list of current WH Requests Add W…" at bounding box center [310, 25] width 435 height 14
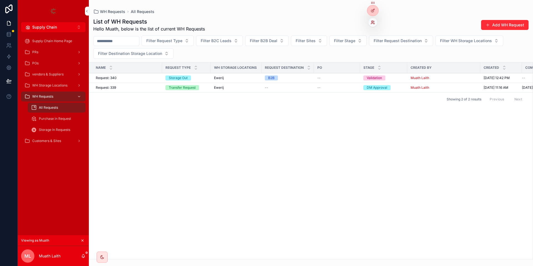
click at [373, 24] on icon at bounding box center [372, 22] width 4 height 4
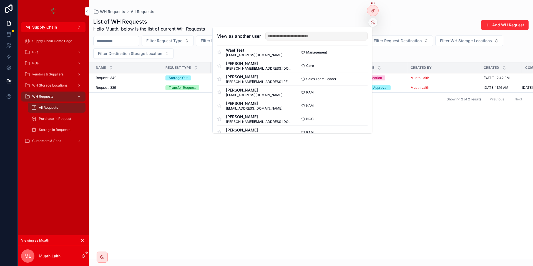
scroll to position [412, 0]
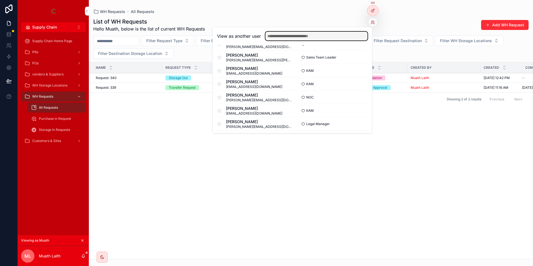
click at [292, 36] on input "text" at bounding box center [316, 36] width 102 height 9
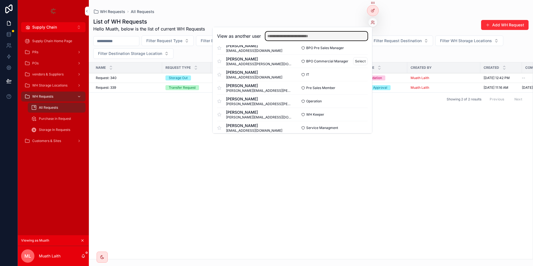
scroll to position [69, 0]
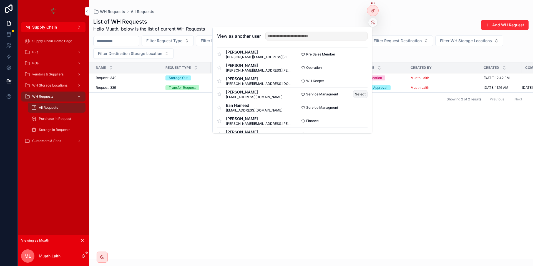
click at [358, 92] on button "Select" at bounding box center [360, 94] width 14 height 8
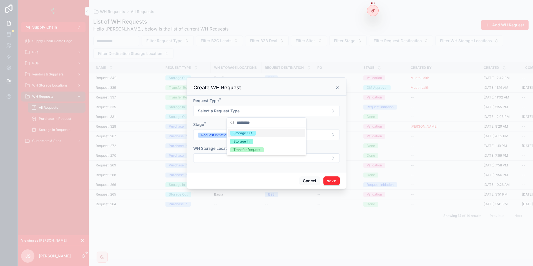
click at [239, 134] on div "Storage Out" at bounding box center [242, 133] width 19 height 5
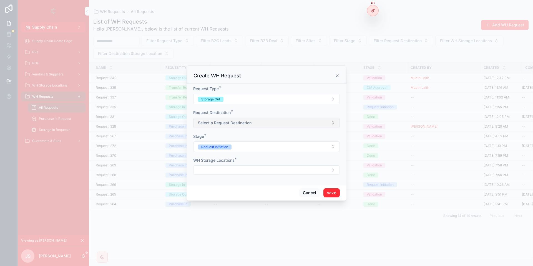
click at [221, 123] on span "Select a Request Destination" at bounding box center [225, 123] width 54 height 6
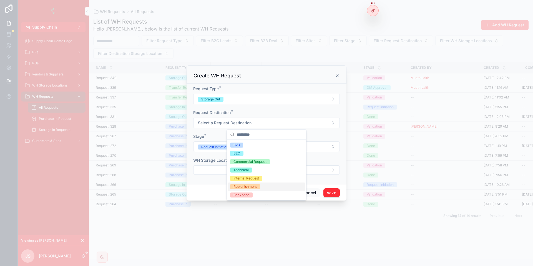
click at [244, 185] on div "Replenishment" at bounding box center [244, 186] width 23 height 5
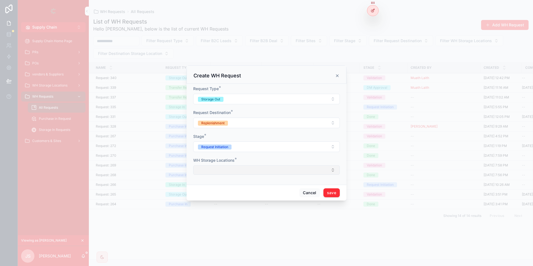
click at [203, 166] on button "Select Button" at bounding box center [266, 169] width 146 height 9
click at [238, 219] on span "Ewerij" at bounding box center [235, 219] width 11 height 6
click at [337, 198] on div "Cancel save" at bounding box center [266, 193] width 160 height 16
click at [335, 198] on button "save" at bounding box center [331, 193] width 16 height 9
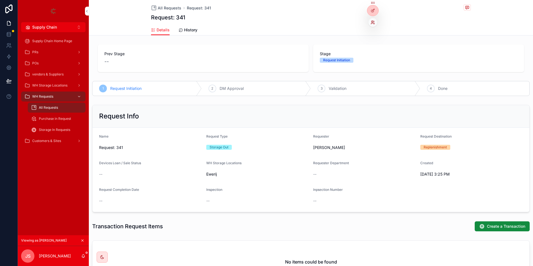
click at [373, 21] on icon at bounding box center [372, 22] width 4 height 4
click at [411, 56] on span "Stage" at bounding box center [419, 54] width 198 height 6
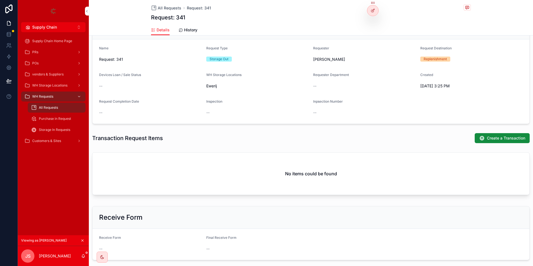
scroll to position [88, 0]
click at [496, 132] on div "Transaction Request Items Create a Transaction" at bounding box center [311, 137] width 444 height 15
click at [490, 136] on span "Create a Transaction" at bounding box center [506, 138] width 38 height 6
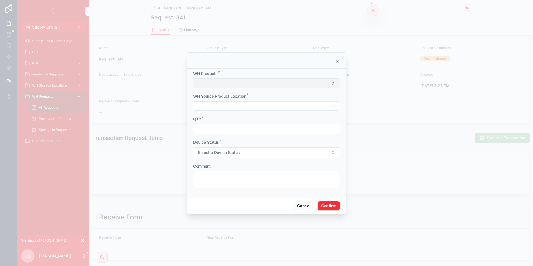
click at [257, 80] on button "Select Button" at bounding box center [266, 83] width 146 height 9
type input "****"
click at [258, 104] on span "this is for testing" at bounding box center [245, 105] width 30 height 6
click at [218, 104] on button "Select Button" at bounding box center [266, 106] width 146 height 9
click at [257, 128] on span ""this is for testing " - Ewerij" at bounding box center [254, 129] width 49 height 6
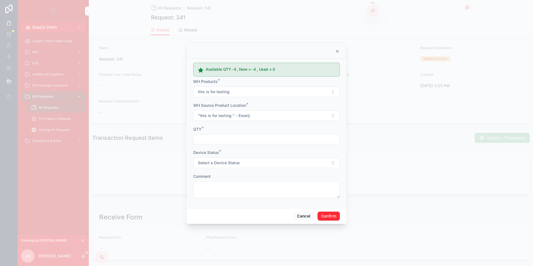
click at [208, 140] on input "text" at bounding box center [266, 139] width 146 height 8
click at [209, 141] on input "text" at bounding box center [266, 139] width 146 height 8
type input "*"
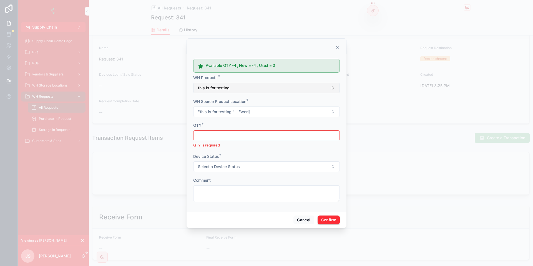
click at [234, 87] on button "this is for testing" at bounding box center [266, 88] width 146 height 11
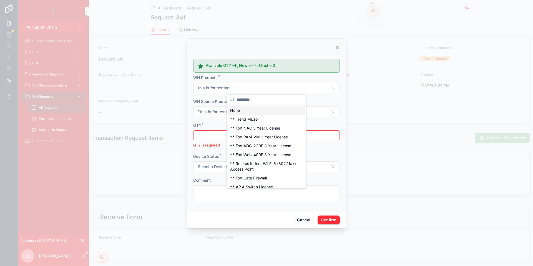
click at [250, 103] on input "text" at bounding box center [270, 100] width 66 height 10
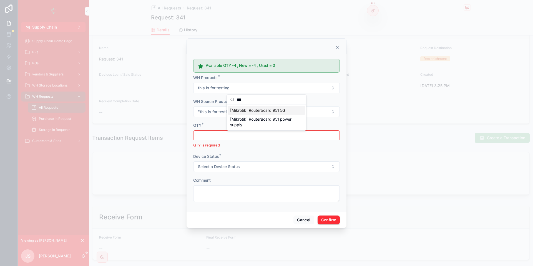
type input "***"
click at [247, 112] on span "[Mikrotik] Routerboard 951 5G" at bounding box center [257, 111] width 55 height 6
click at [229, 110] on span ""this is for testing " - Ewerij" at bounding box center [224, 112] width 52 height 6
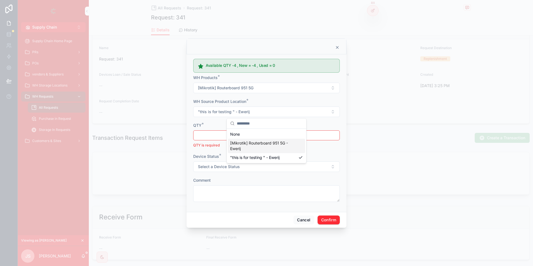
click at [258, 145] on span "[Mikrotik] Routerboard 951 5G - Ewerij" at bounding box center [263, 145] width 66 height 11
click at [210, 136] on input "text" at bounding box center [266, 135] width 146 height 8
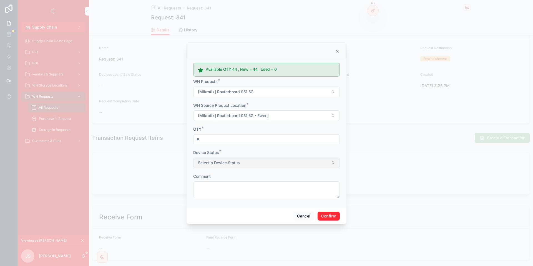
type input "*"
click at [237, 163] on span "Select a Device Status" at bounding box center [219, 163] width 42 height 6
click at [249, 186] on div "New" at bounding box center [266, 185] width 77 height 8
click at [228, 191] on textarea at bounding box center [266, 189] width 146 height 17
type textarea "****"
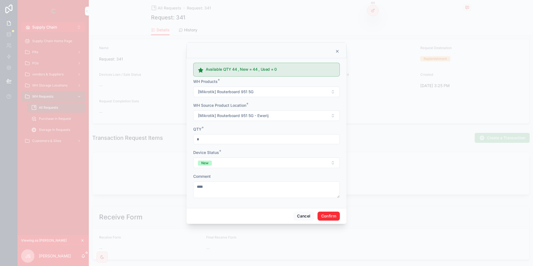
drag, startPoint x: 344, startPoint y: 217, endPoint x: 340, endPoint y: 216, distance: 4.7
click at [342, 216] on div "Cancel Confirm" at bounding box center [266, 216] width 160 height 16
click at [331, 214] on button "Confirm" at bounding box center [328, 216] width 22 height 9
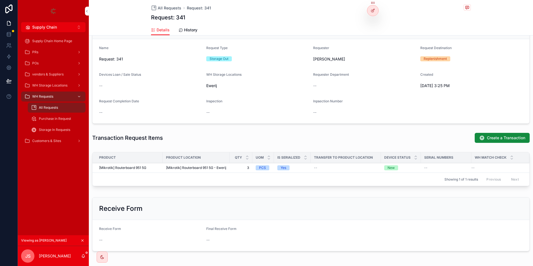
scroll to position [91, 0]
click at [434, 16] on button "Next (DM Approval)" at bounding box center [441, 19] width 54 height 10
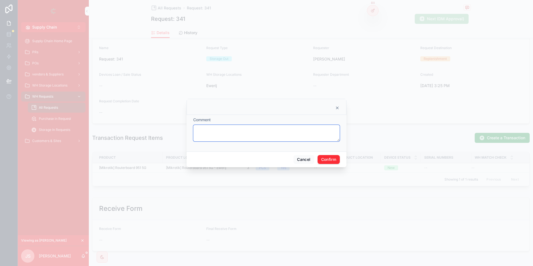
click at [295, 139] on textarea at bounding box center [266, 133] width 146 height 17
type textarea "****"
click at [332, 161] on button "Confirm" at bounding box center [328, 159] width 22 height 9
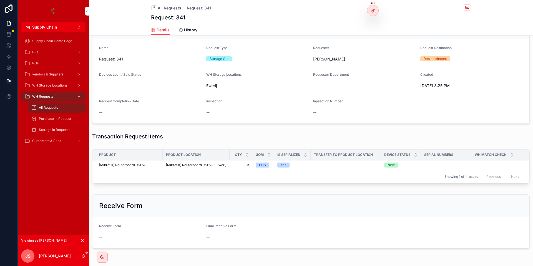
scroll to position [0, 0]
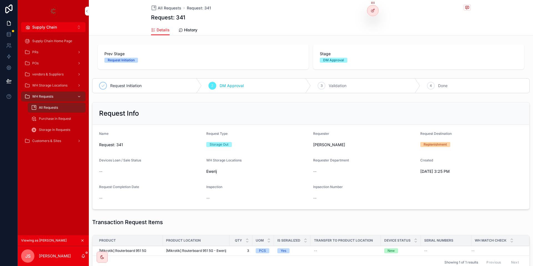
click at [467, 9] on icon "scrollable content" at bounding box center [467, 7] width 4 height 4
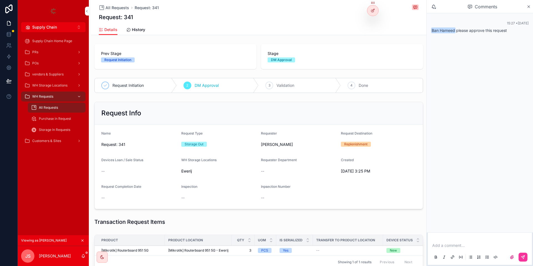
click at [435, 29] on span "Ban Hameed" at bounding box center [443, 30] width 24 height 6
click at [373, 22] on icon at bounding box center [371, 21] width 1 height 1
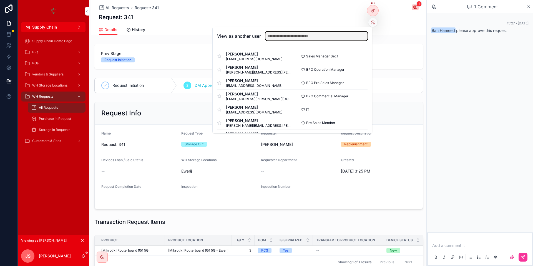
click at [327, 39] on input "text" at bounding box center [316, 36] width 102 height 9
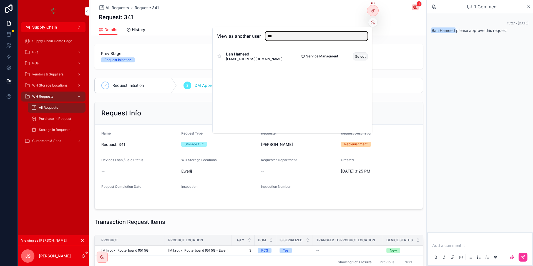
type input "***"
click at [362, 59] on button "Select" at bounding box center [360, 56] width 14 height 8
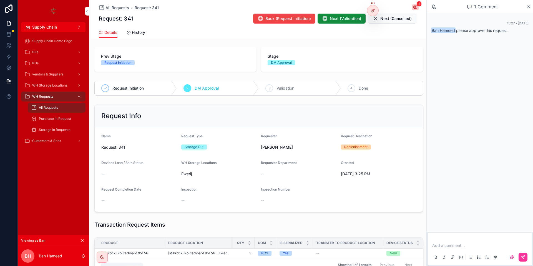
click at [83, 255] on icon "scrollable content" at bounding box center [83, 256] width 4 height 4
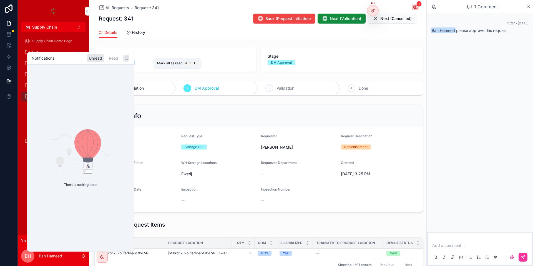
click at [127, 60] on div "scrollable content" at bounding box center [126, 58] width 7 height 7
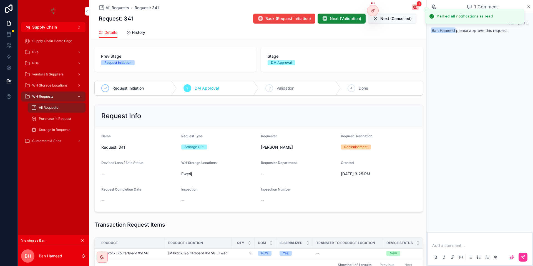
drag, startPoint x: 254, startPoint y: 41, endPoint x: 249, endPoint y: 39, distance: 5.2
click at [250, 39] on div "All Requests Request: 341 1 Request: 341 Back (Request Initiation) Next (Valida…" at bounding box center [258, 187] width 335 height 374
click at [458, 31] on span "Ban Hameed please approve this request" at bounding box center [469, 30] width 76 height 5
click at [449, 28] on span "Ban Hameed" at bounding box center [443, 30] width 24 height 6
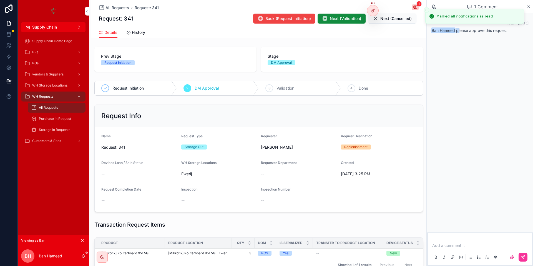
click at [449, 28] on span "Ban Hameed" at bounding box center [443, 30] width 24 height 6
click at [415, 7] on icon "scrollable content" at bounding box center [414, 7] width 1 height 0
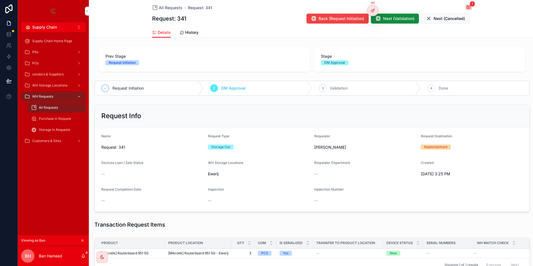
click at [467, 10] on button "1" at bounding box center [468, 7] width 7 height 7
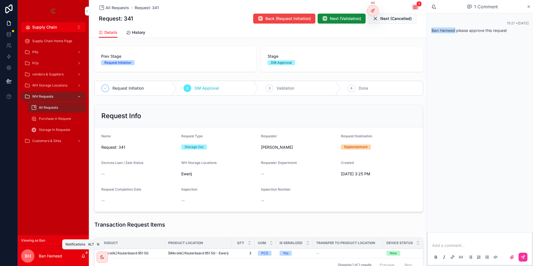
click at [83, 255] on icon "scrollable content" at bounding box center [83, 256] width 4 height 4
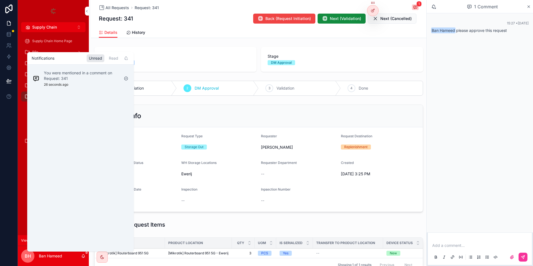
click at [208, 39] on div "All Requests Request: 341 1 Request: 341 Back (Request Initiation) Next (Valida…" at bounding box center [258, 187] width 335 height 374
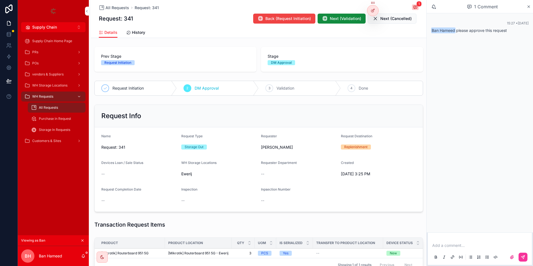
click at [86, 236] on div "Viewing as Ban" at bounding box center [53, 240] width 71 height 11
click at [83, 240] on icon "scrollable content" at bounding box center [82, 241] width 4 height 4
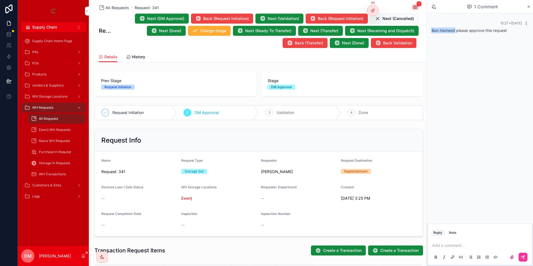
click at [524, 24] on icon "scrollable content" at bounding box center [526, 23] width 4 height 4
click at [525, 24] on icon "scrollable content" at bounding box center [526, 23] width 4 height 4
click at [517, 10] on button "Delete comment" at bounding box center [512, 13] width 35 height 7
click at [528, 5] on icon "scrollable content" at bounding box center [528, 6] width 4 height 4
